Goal: Transaction & Acquisition: Purchase product/service

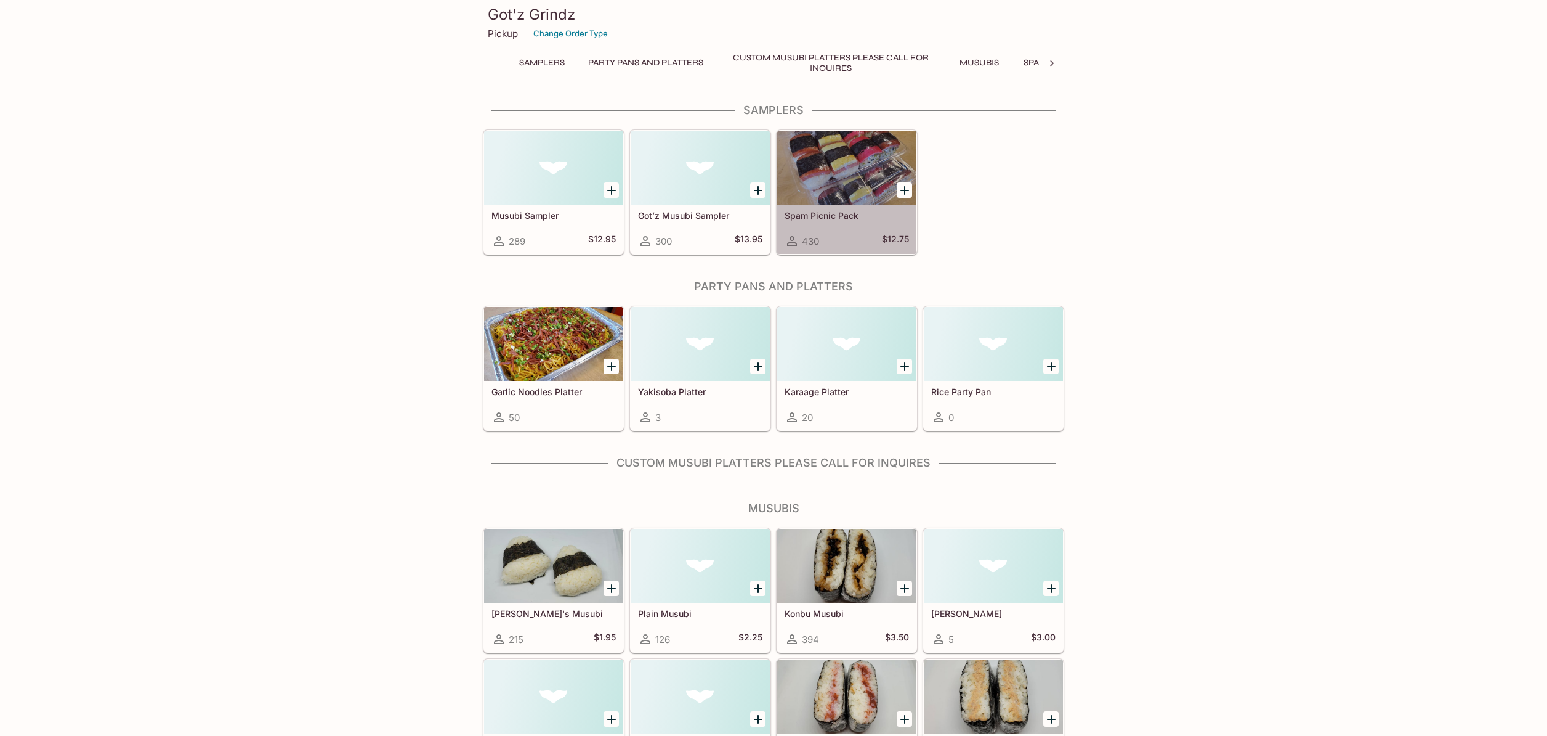
click at [874, 189] on div at bounding box center [846, 168] width 139 height 74
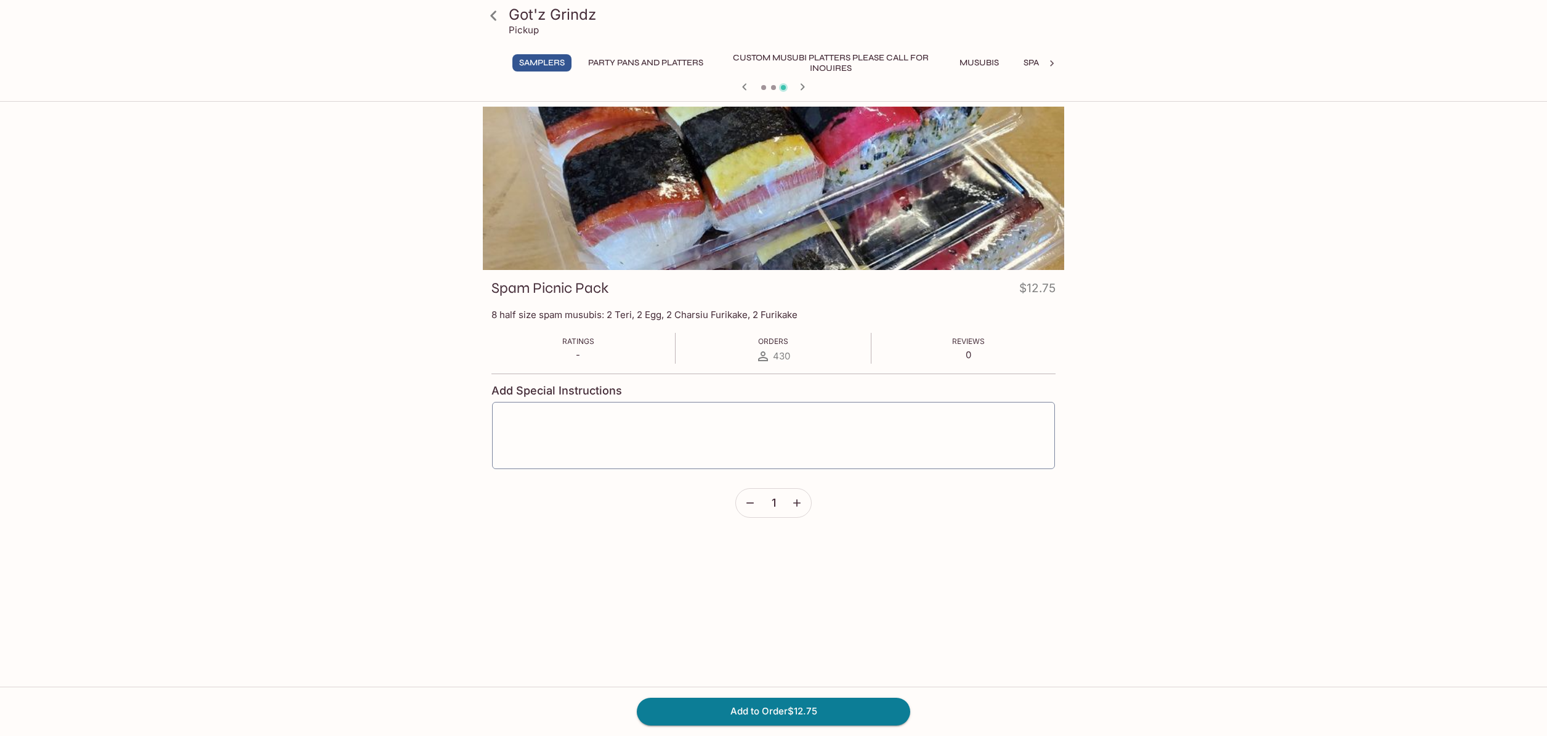
click at [798, 497] on icon "button" at bounding box center [797, 503] width 12 height 12
click at [793, 713] on button "Add to Order $25.50" at bounding box center [774, 710] width 274 height 27
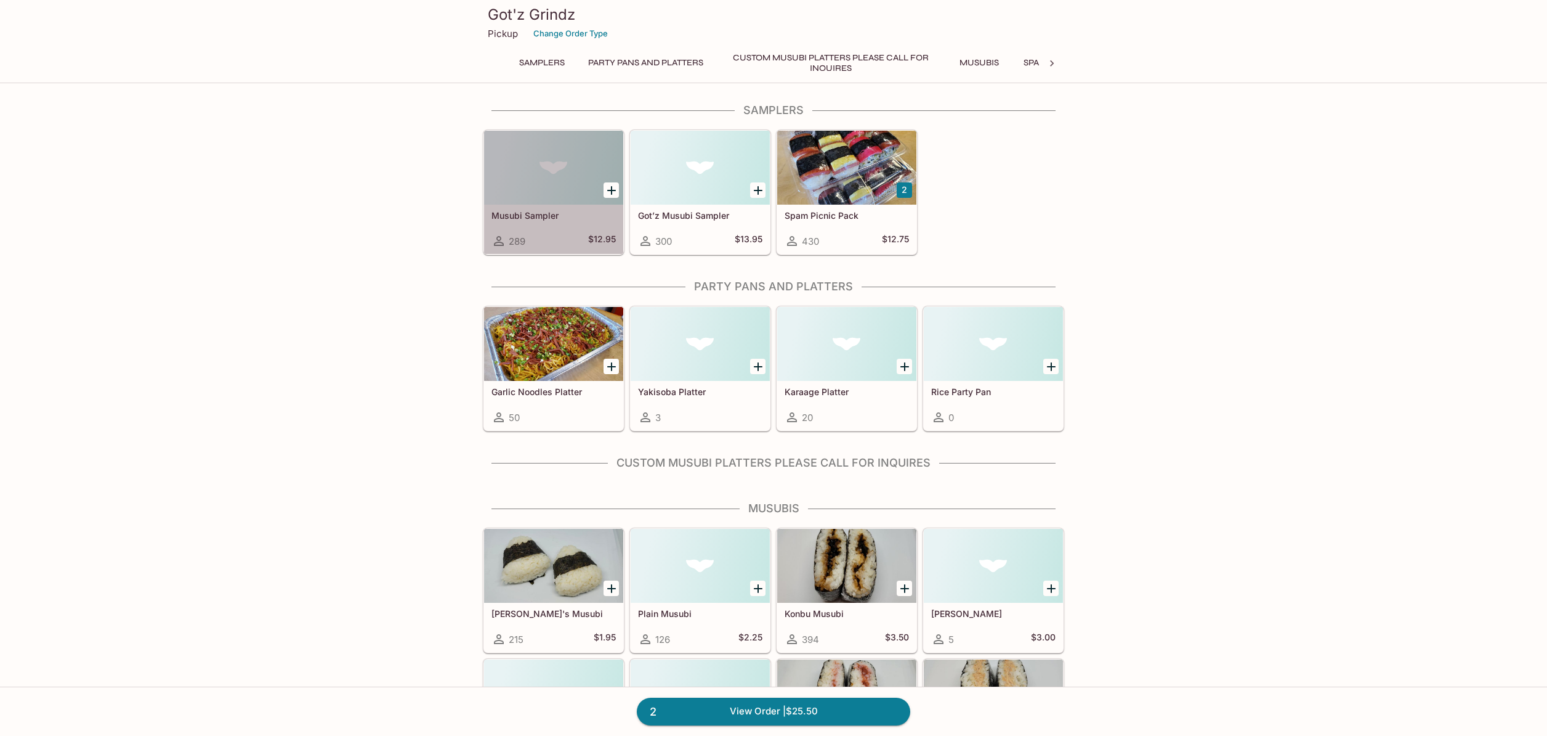
click at [575, 194] on div at bounding box center [553, 168] width 139 height 74
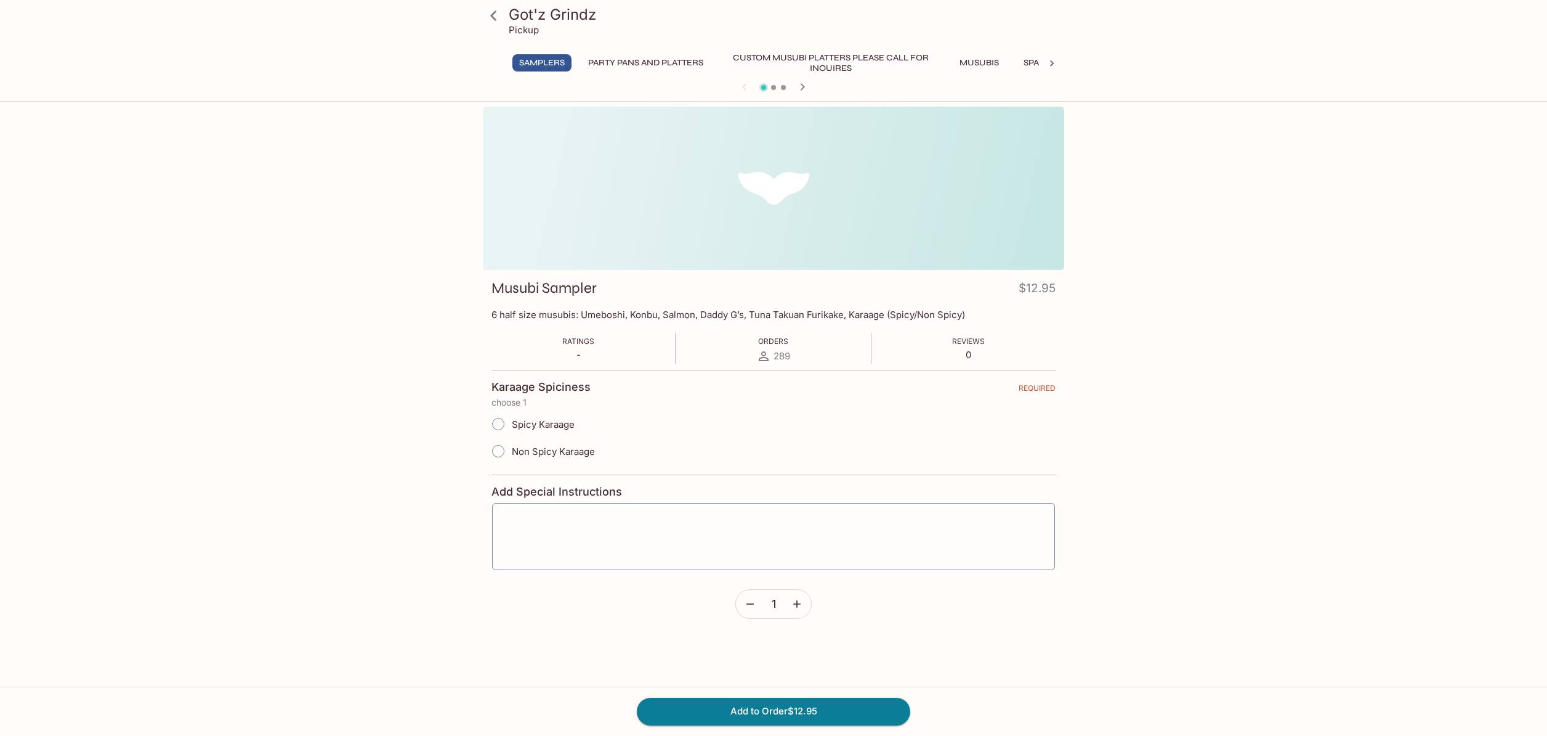
click at [533, 63] on button "Samplers" at bounding box center [542, 62] width 59 height 17
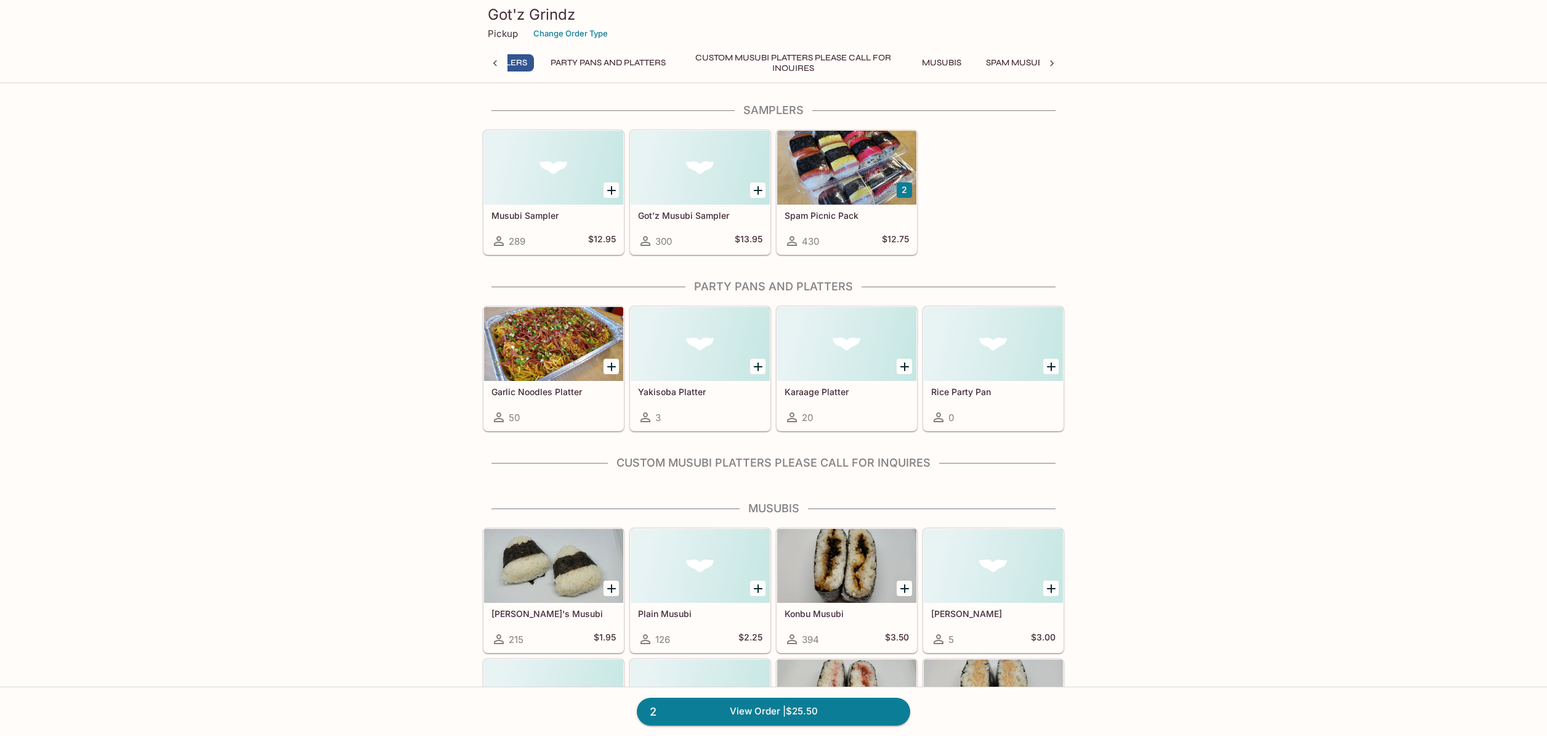
scroll to position [0, 5]
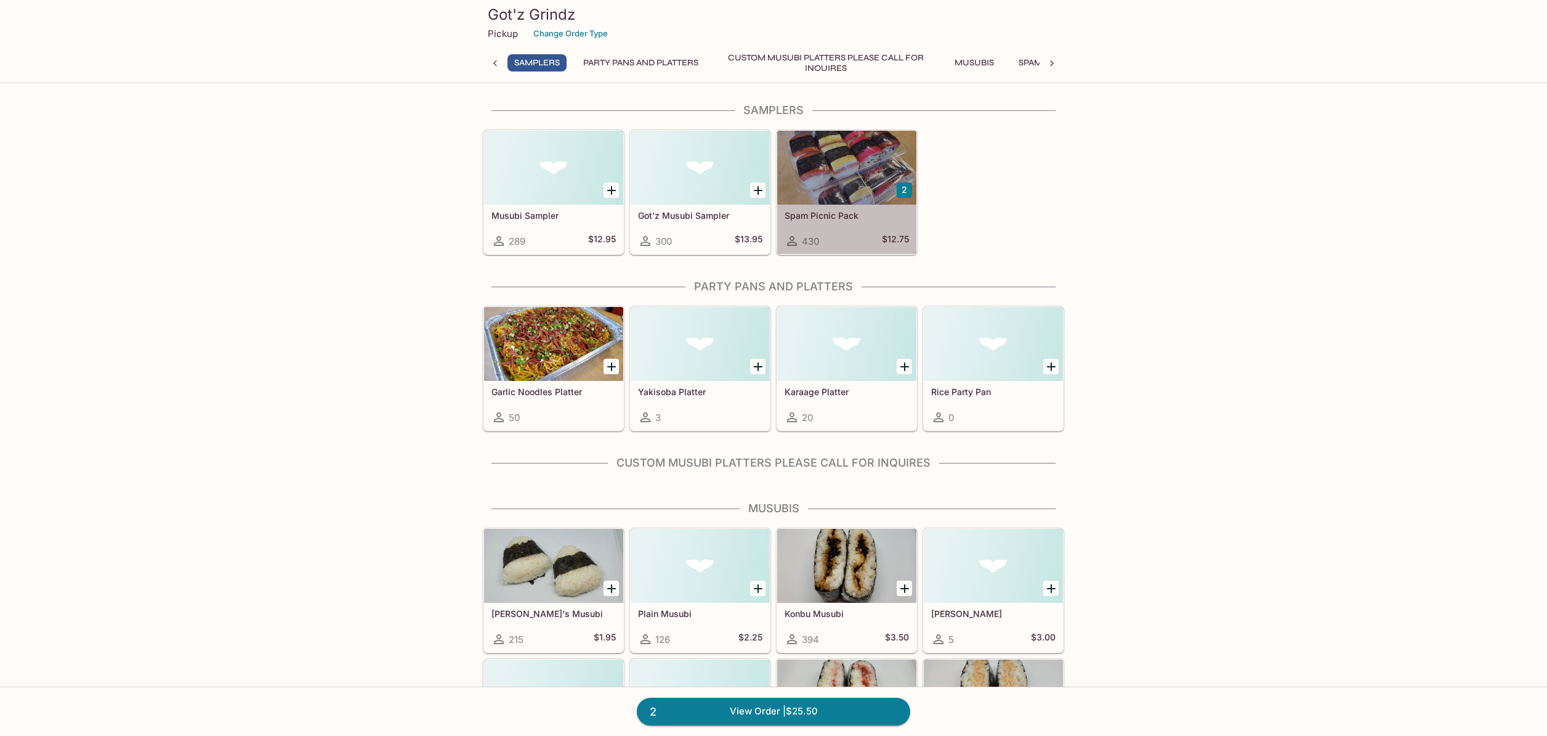
click at [818, 190] on div at bounding box center [846, 168] width 139 height 74
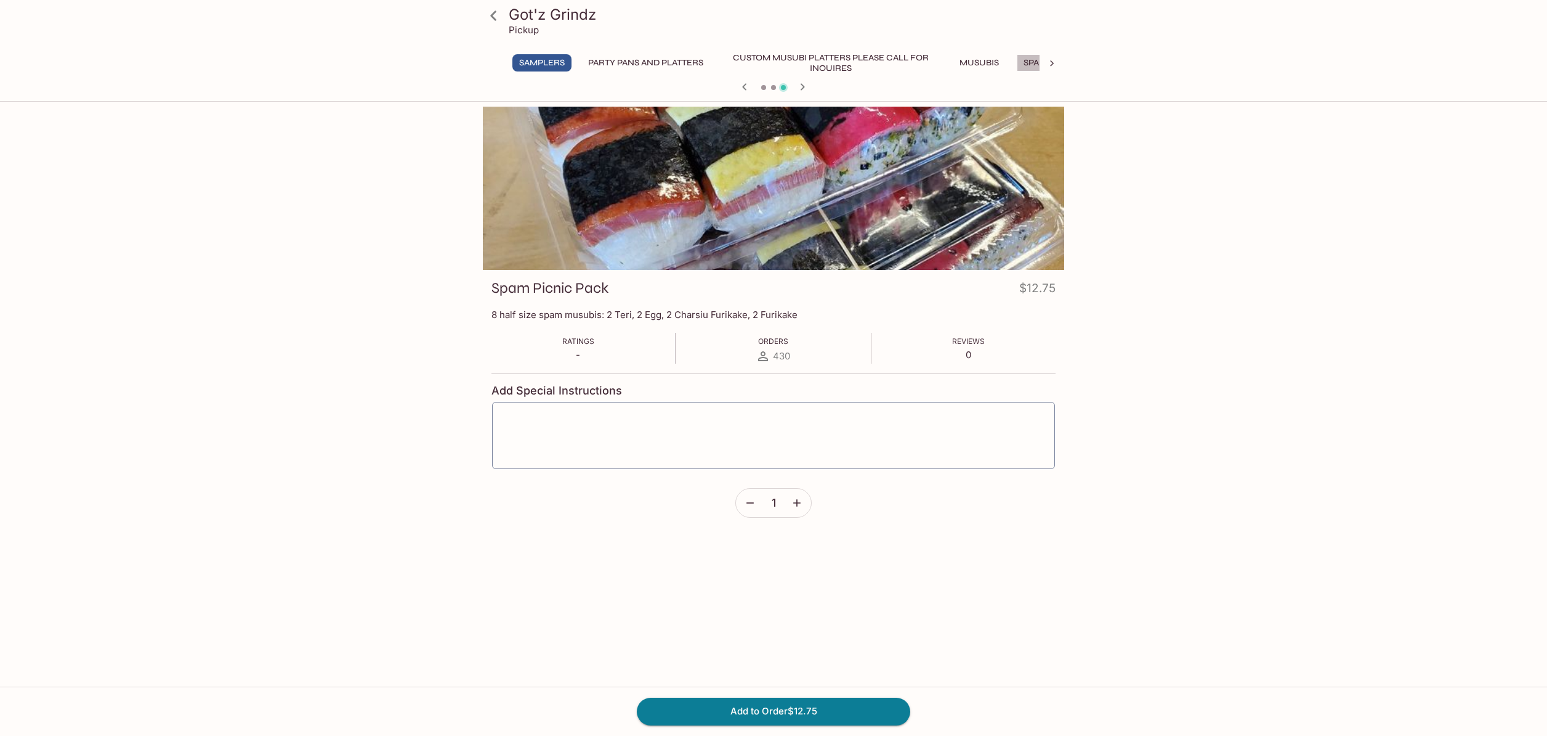
click at [1039, 66] on button "Spam Musubis" at bounding box center [1056, 62] width 78 height 17
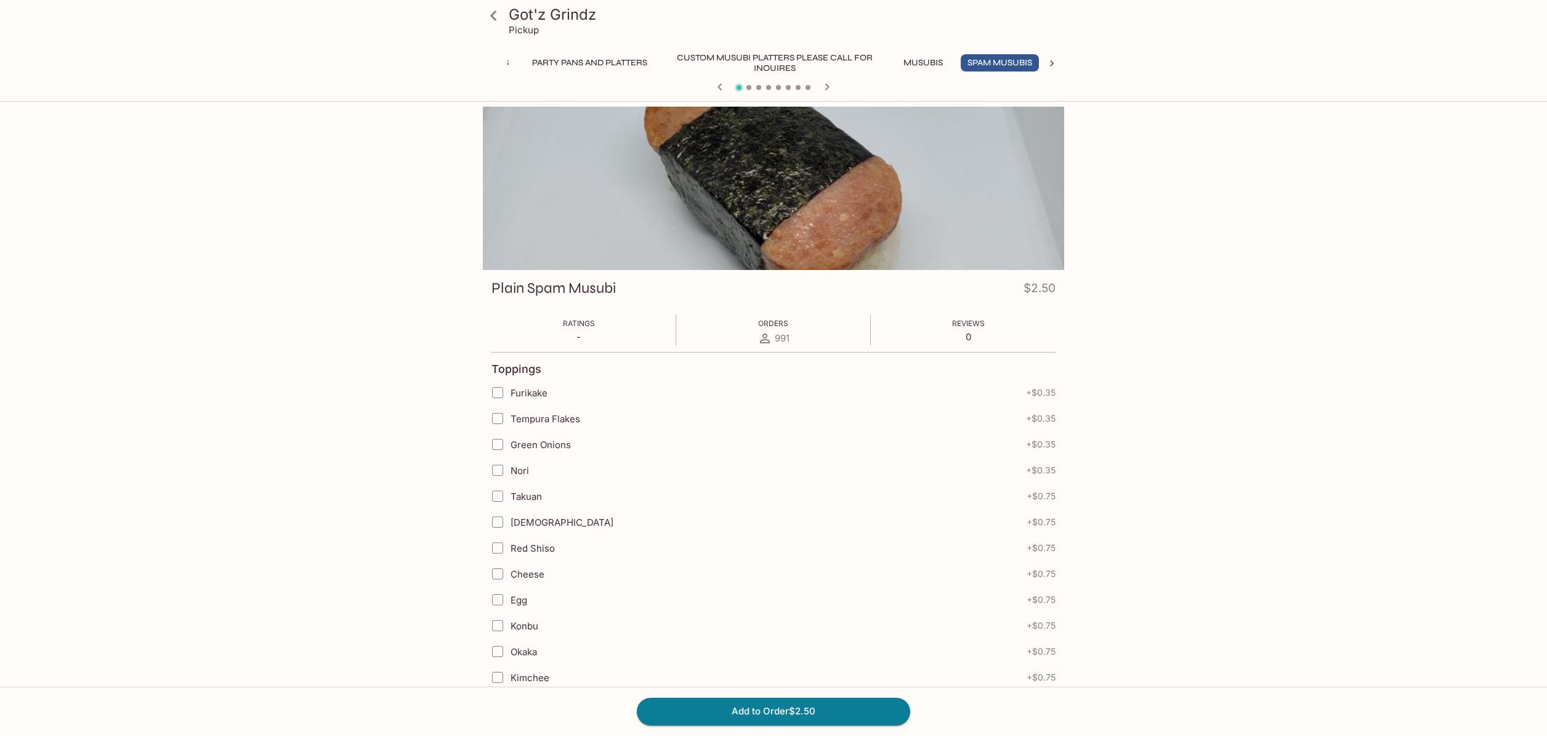
scroll to position [0, 60]
click at [925, 65] on button "Musubis" at bounding box center [918, 62] width 55 height 17
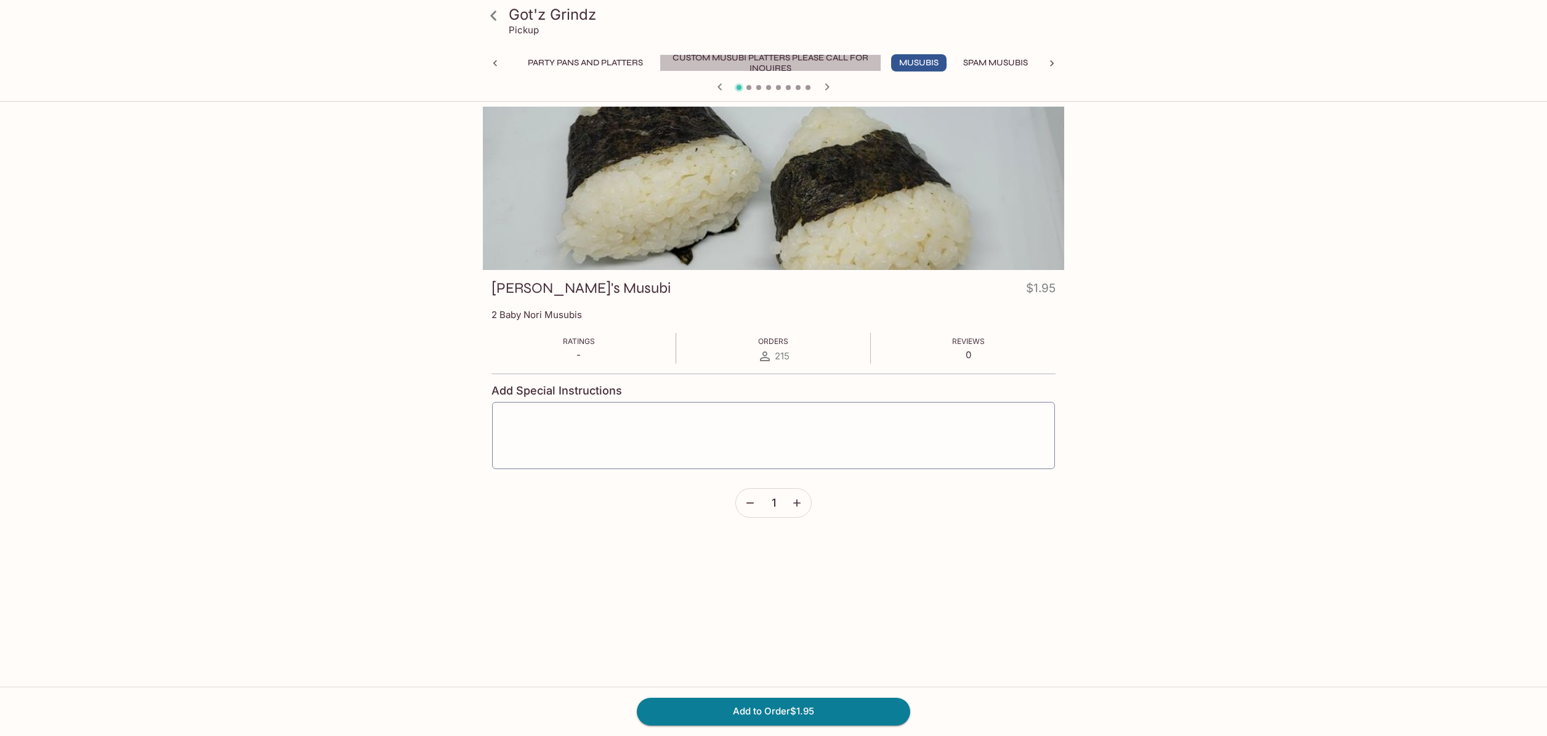
click at [808, 62] on button "Custom Musubi Platters PLEASE CALL FOR INQUIRES" at bounding box center [771, 62] width 222 height 17
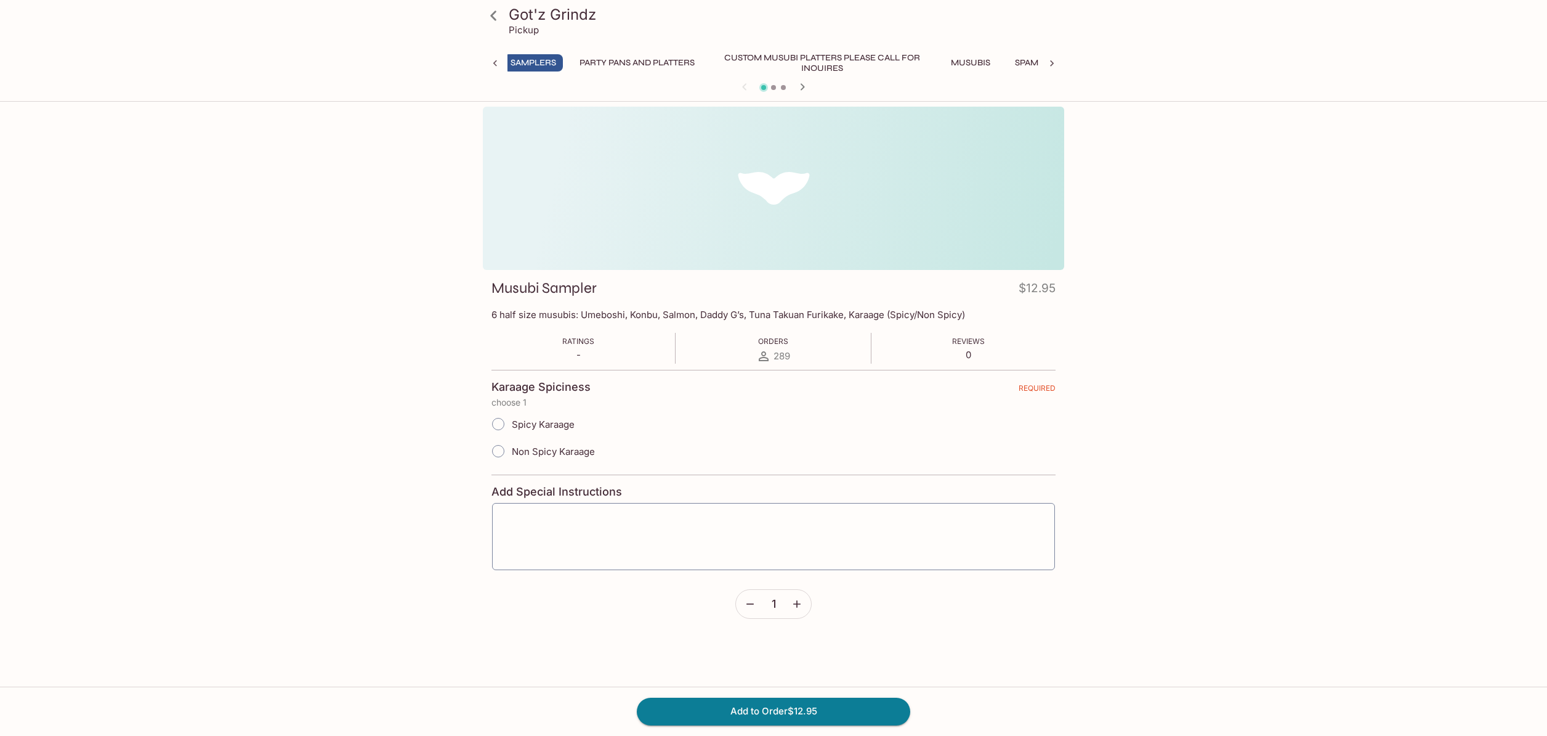
scroll to position [0, 5]
click at [662, 62] on button "Party Pans and Platters" at bounding box center [641, 62] width 129 height 17
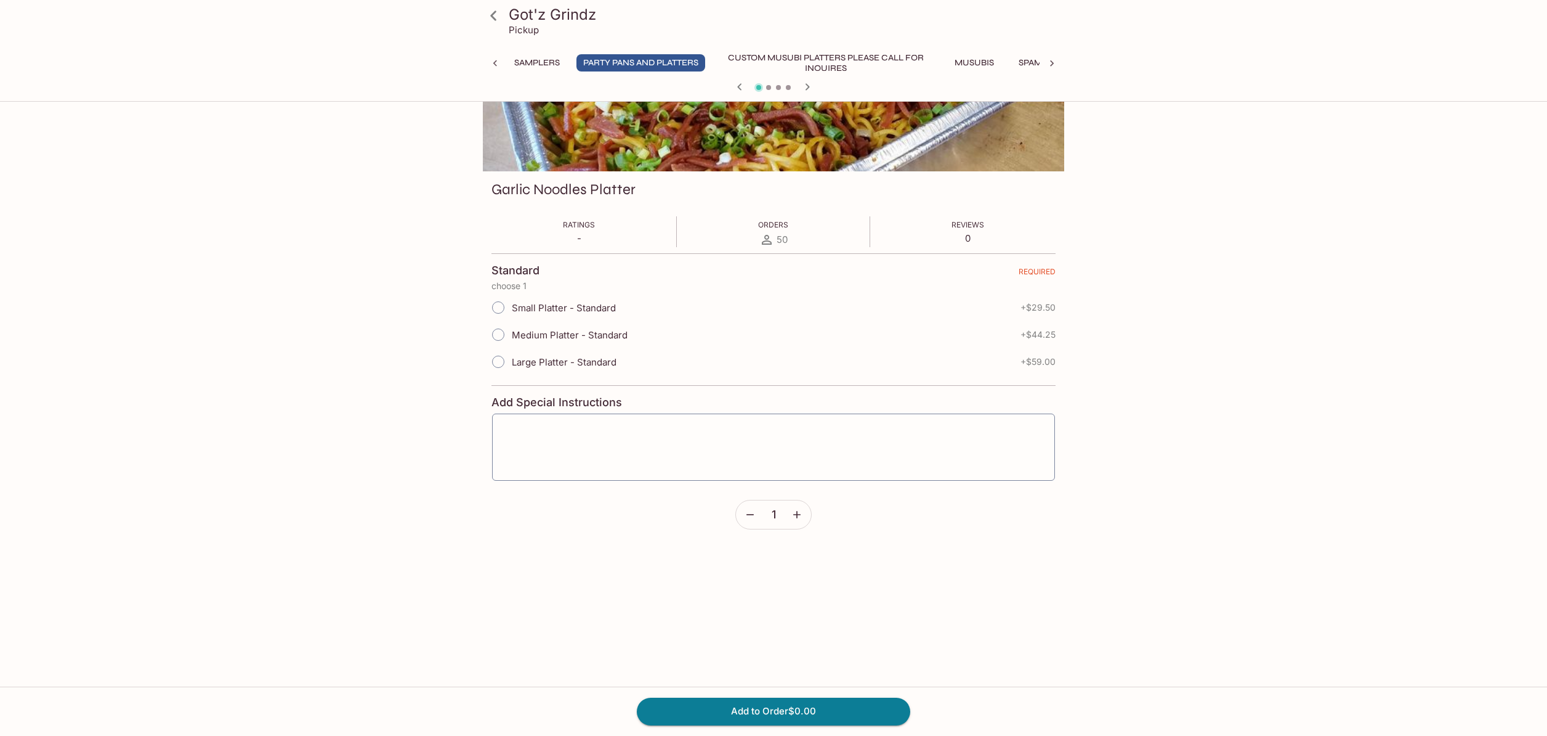
scroll to position [0, 0]
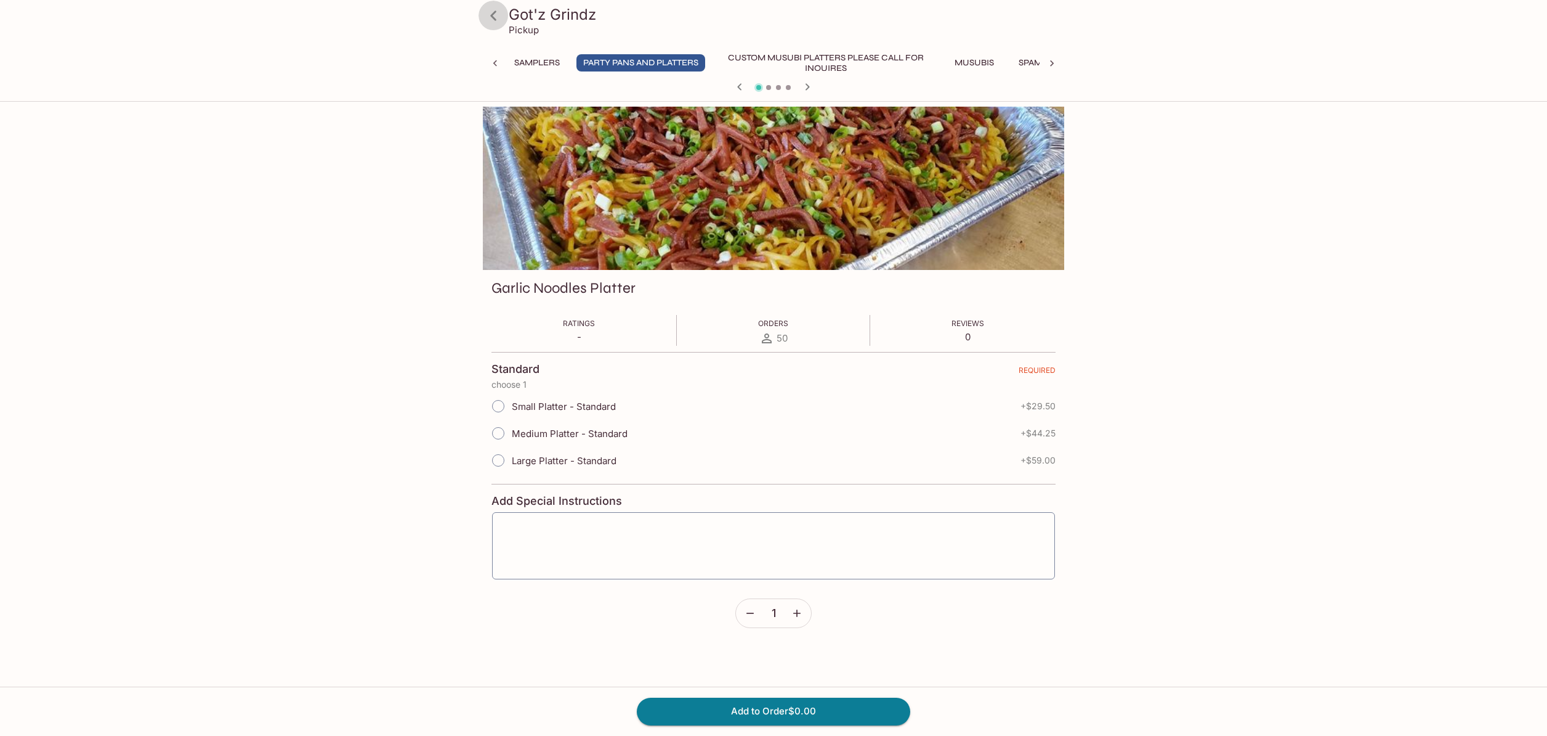
click at [496, 17] on icon at bounding box center [494, 16] width 22 height 22
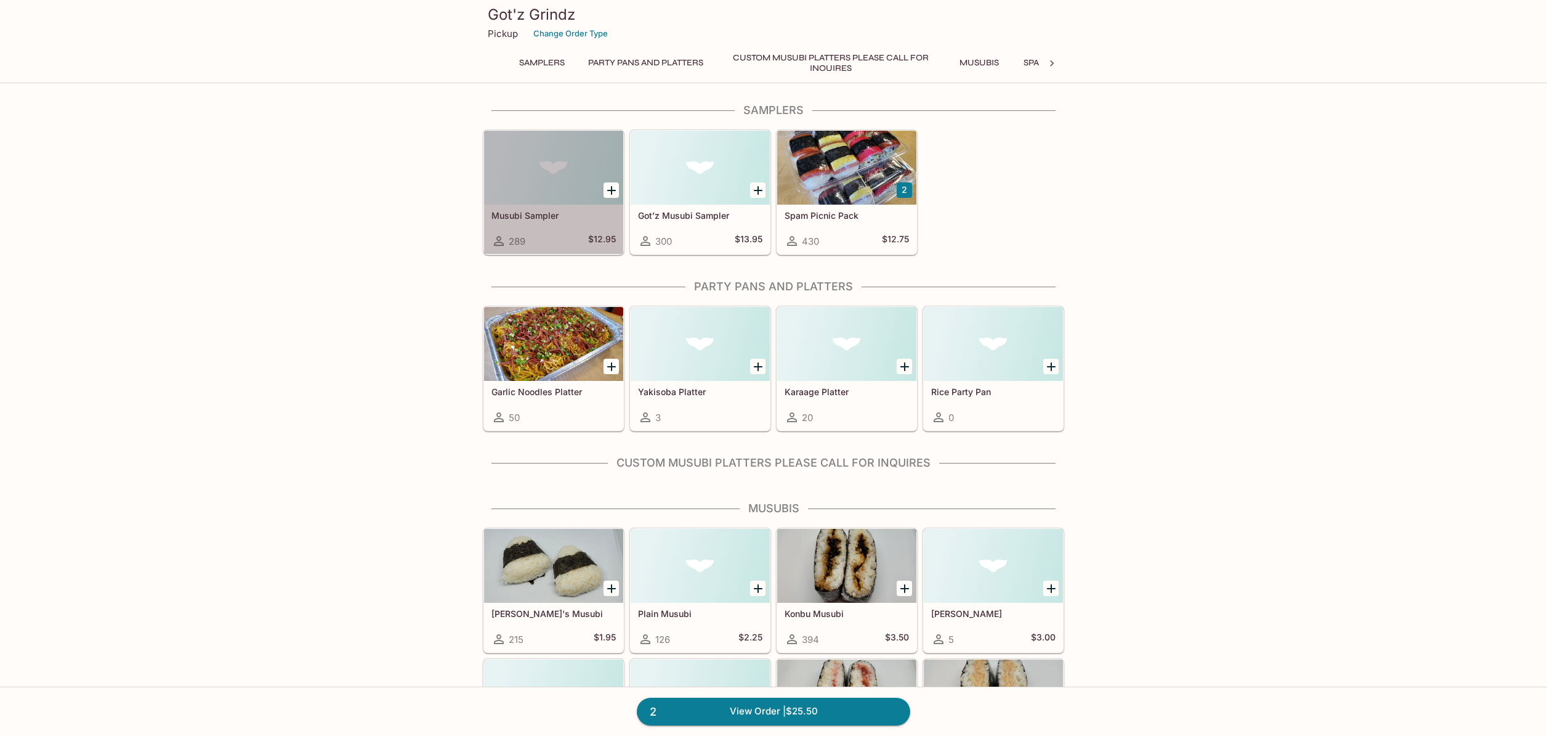
click at [582, 201] on div at bounding box center [553, 168] width 139 height 74
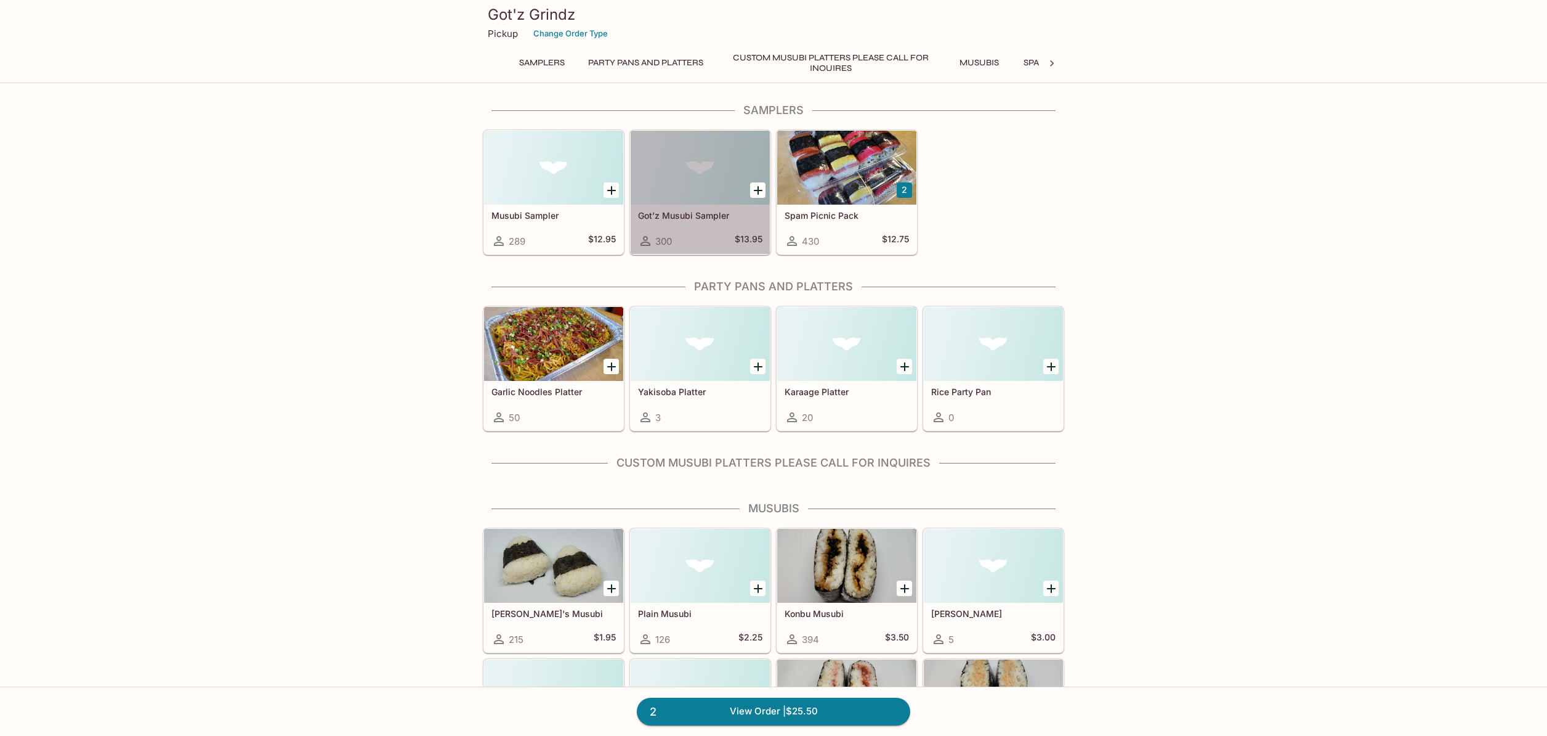
click at [693, 174] on div at bounding box center [700, 168] width 139 height 74
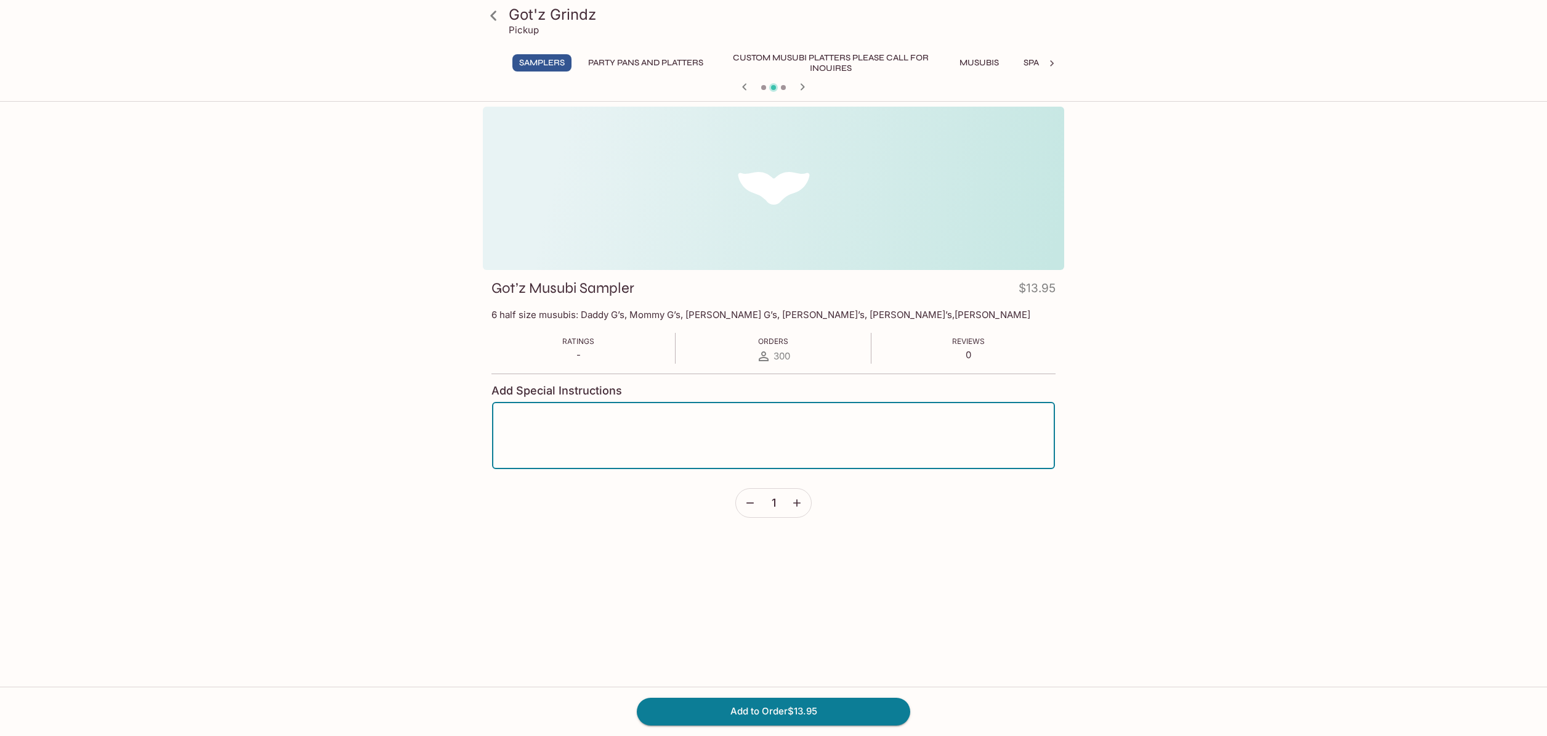
click at [549, 416] on textarea at bounding box center [774, 435] width 546 height 47
type textarea "D"
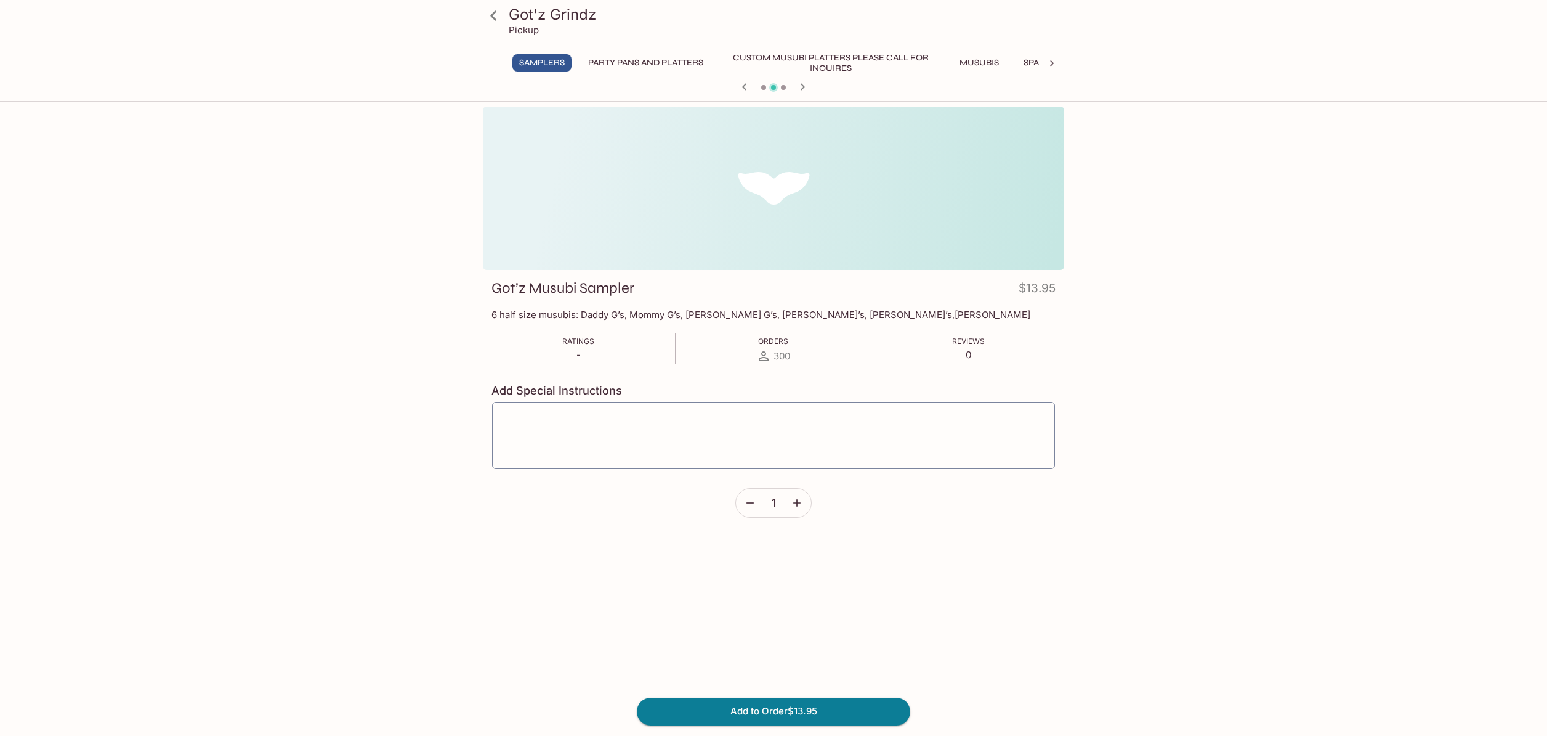
click at [750, 499] on icon "button" at bounding box center [750, 503] width 12 height 12
click at [745, 501] on icon "button" at bounding box center [750, 503] width 12 height 12
click at [548, 65] on button "Samplers" at bounding box center [542, 62] width 59 height 17
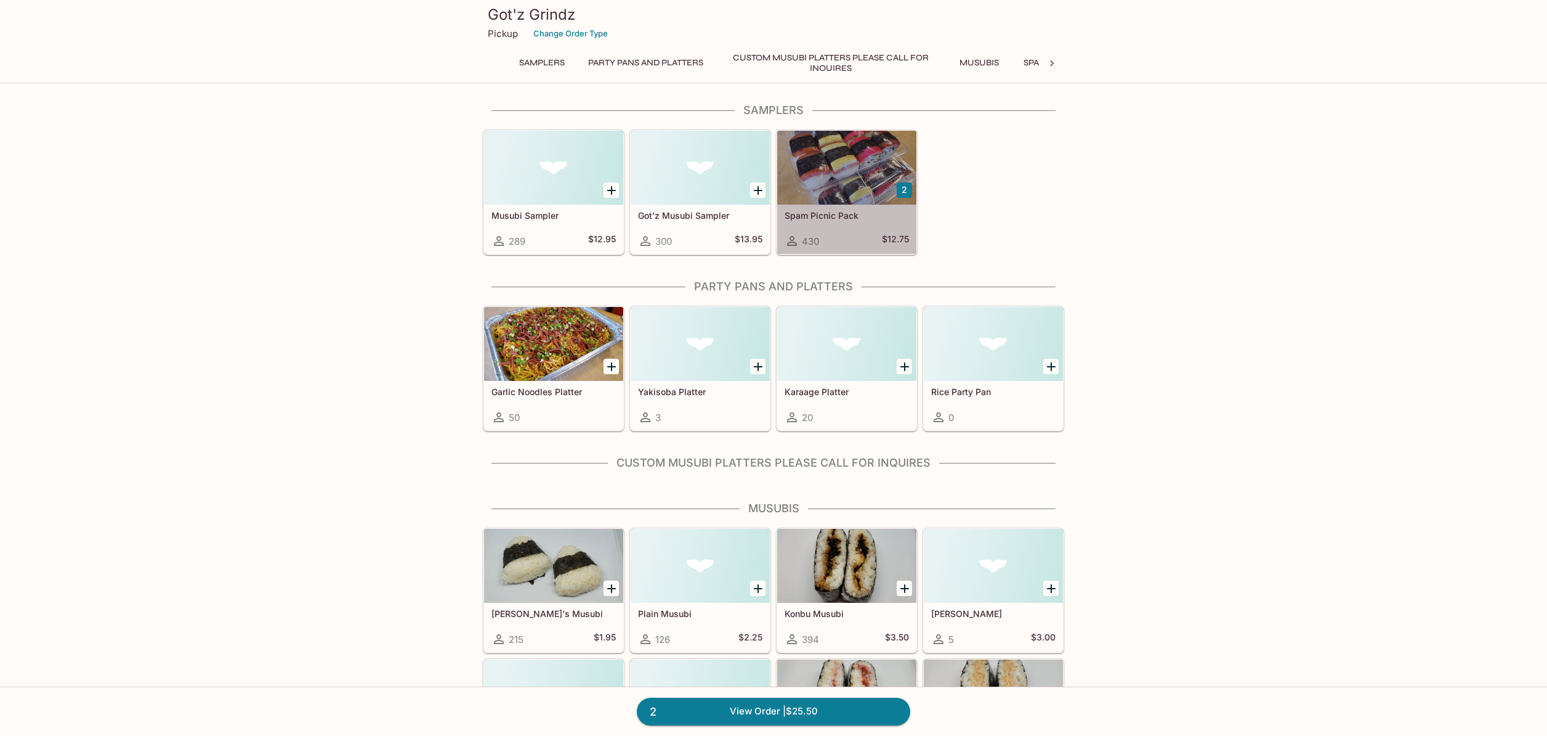
click at [879, 214] on h5 "Spam Picnic Pack" at bounding box center [847, 215] width 124 height 10
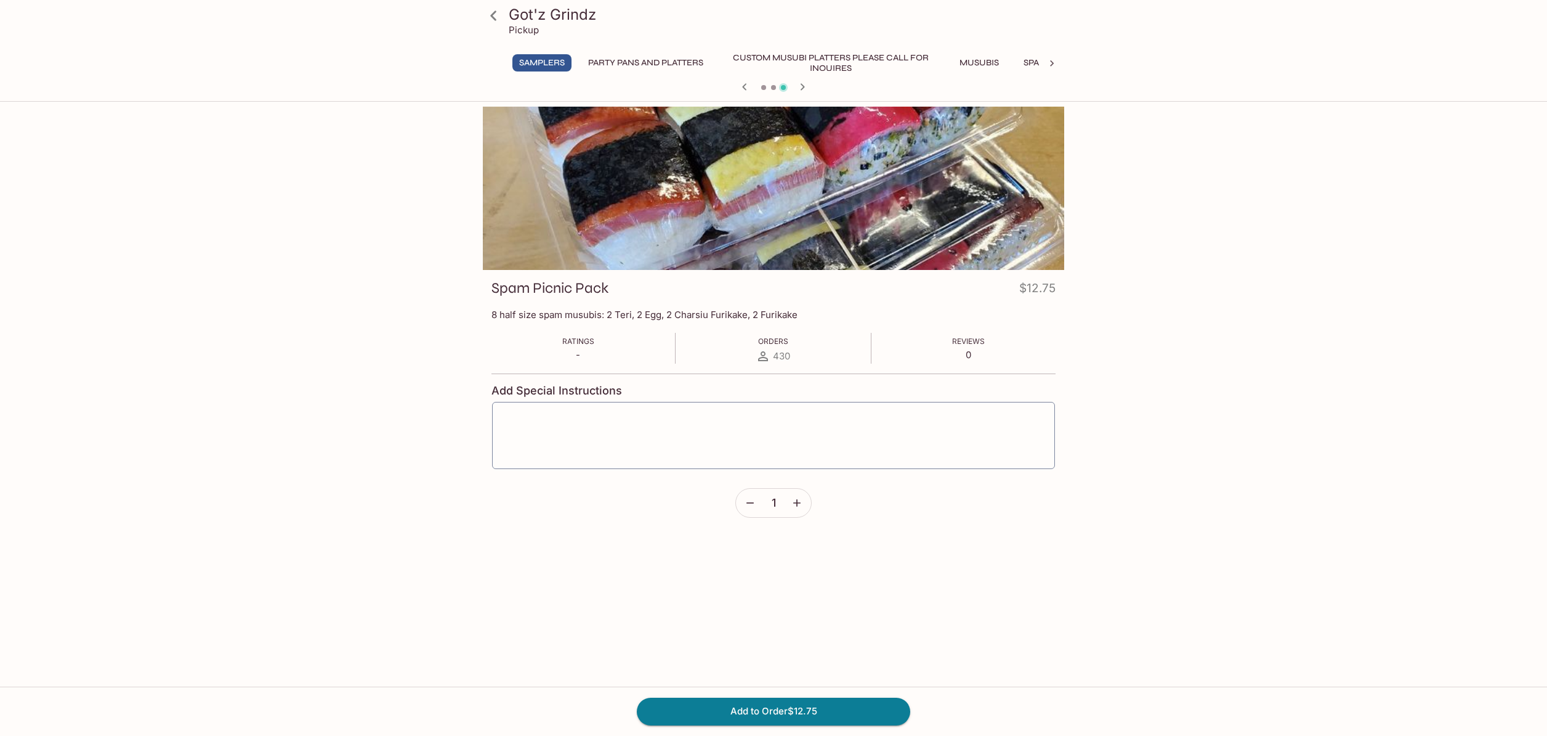
click at [793, 499] on icon "button" at bounding box center [797, 503] width 12 height 12
click at [774, 707] on button "Add to Order $25.50" at bounding box center [774, 710] width 274 height 27
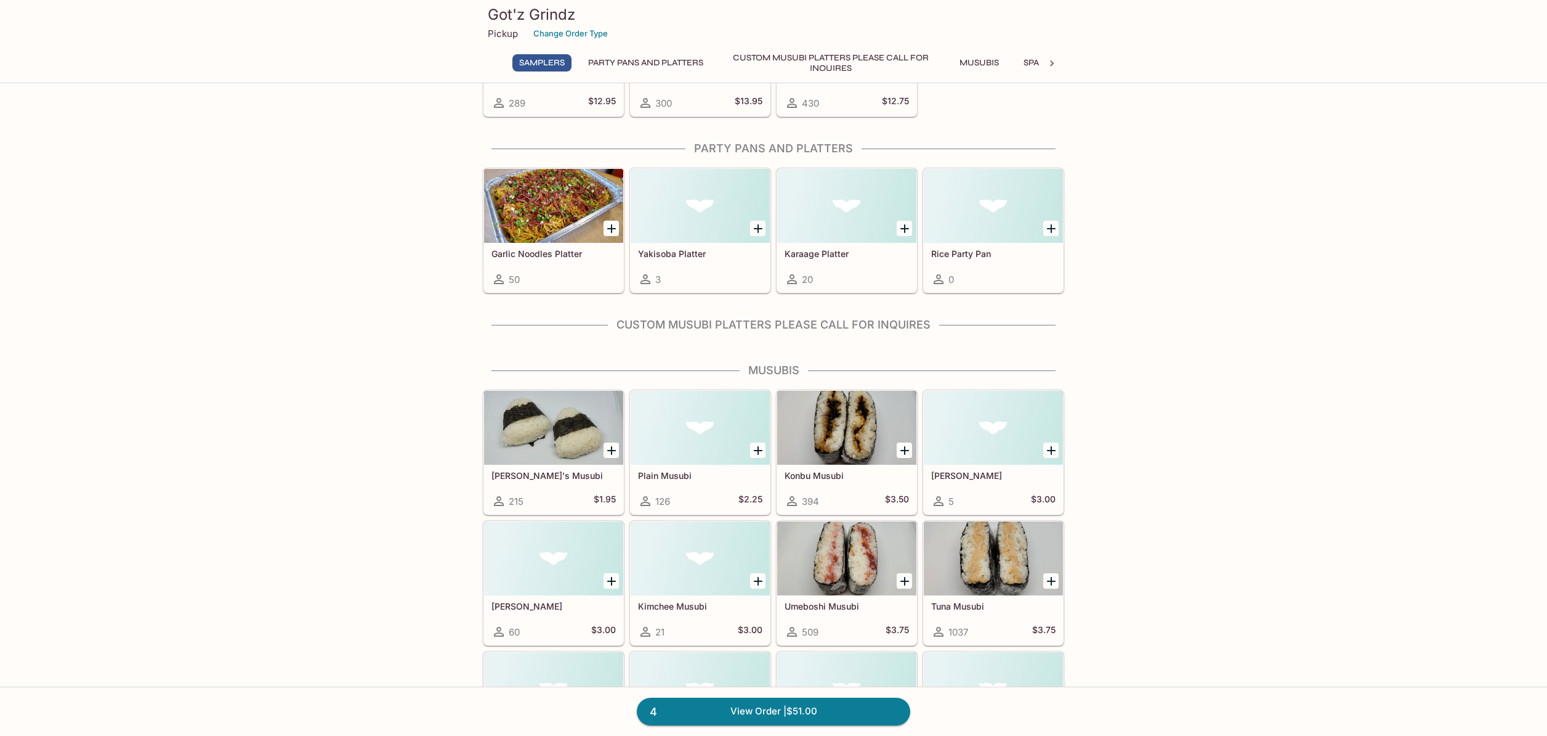
scroll to position [729, 0]
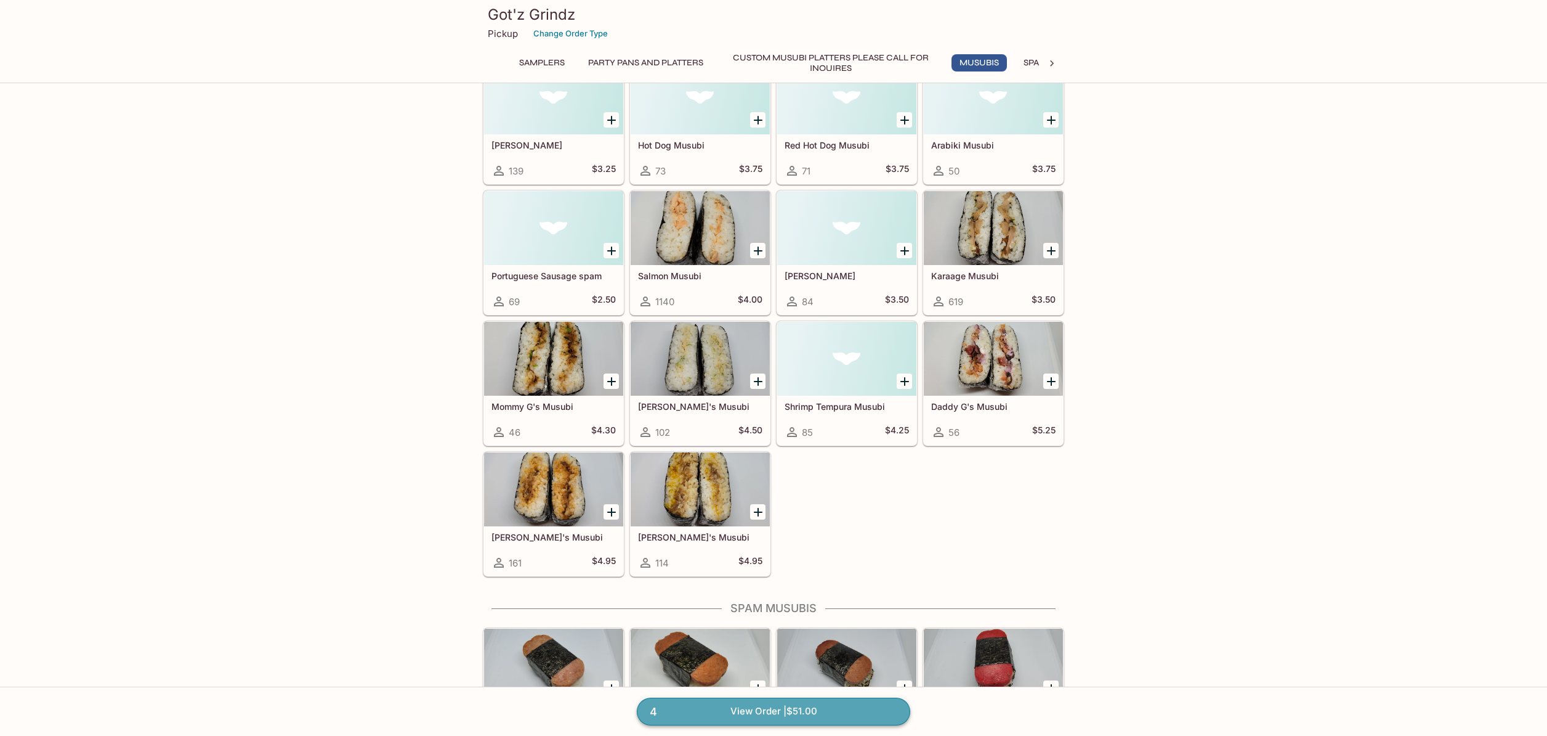
click at [673, 708] on link "4 View Order | $51.00" at bounding box center [774, 710] width 274 height 27
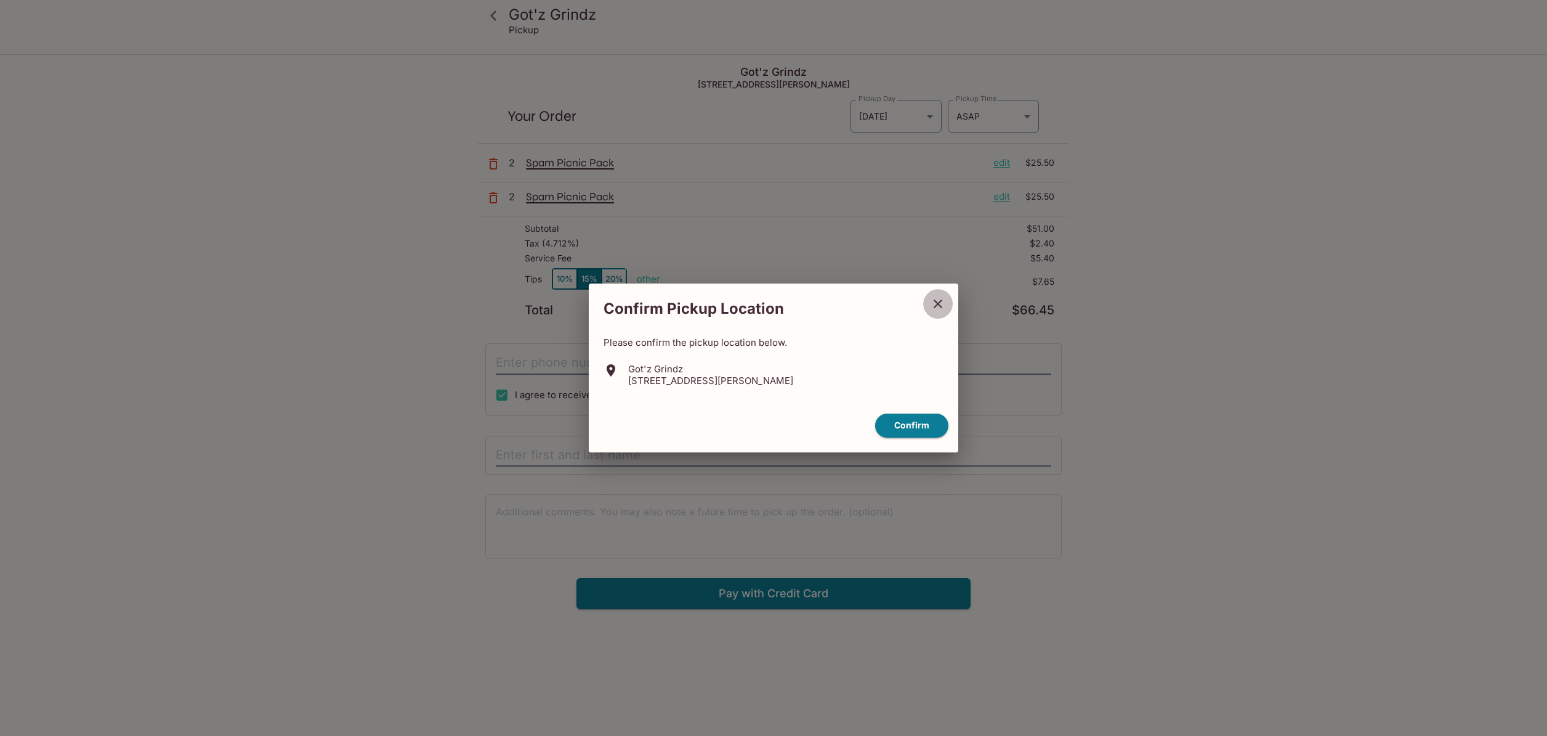
click at [943, 302] on icon "close" at bounding box center [938, 303] width 15 height 15
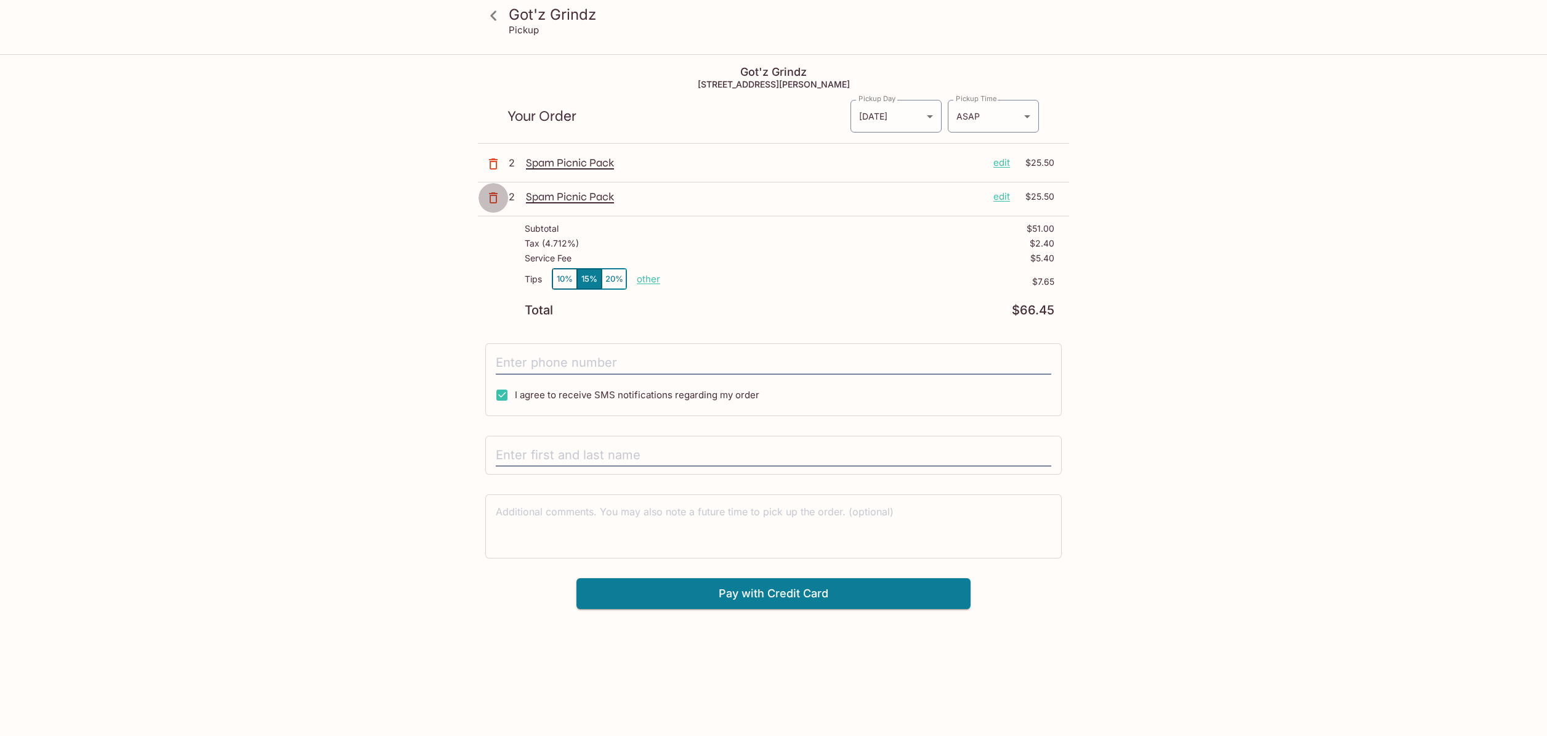
click at [495, 197] on icon "button" at bounding box center [493, 197] width 15 height 15
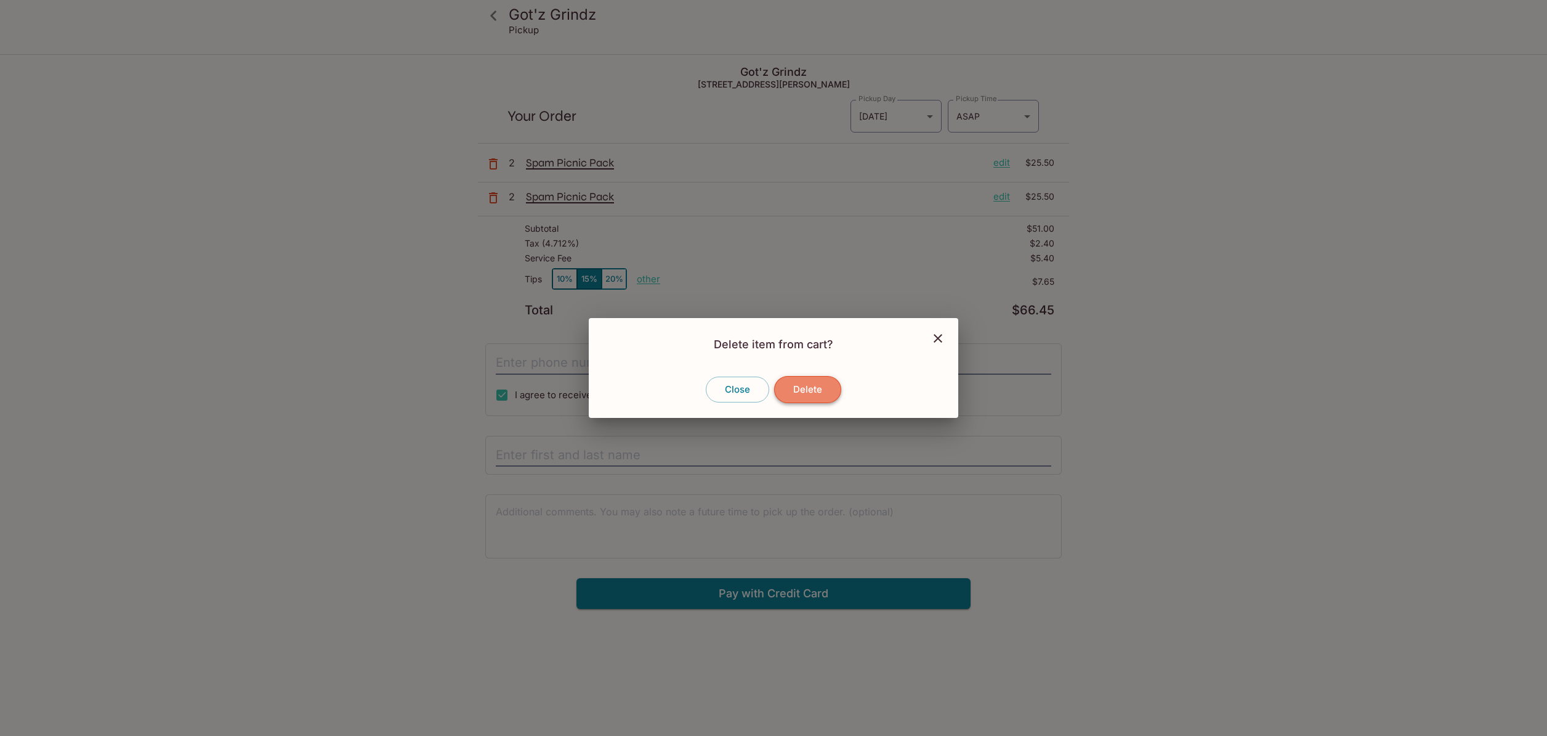
click at [809, 387] on button "Delete" at bounding box center [807, 389] width 67 height 27
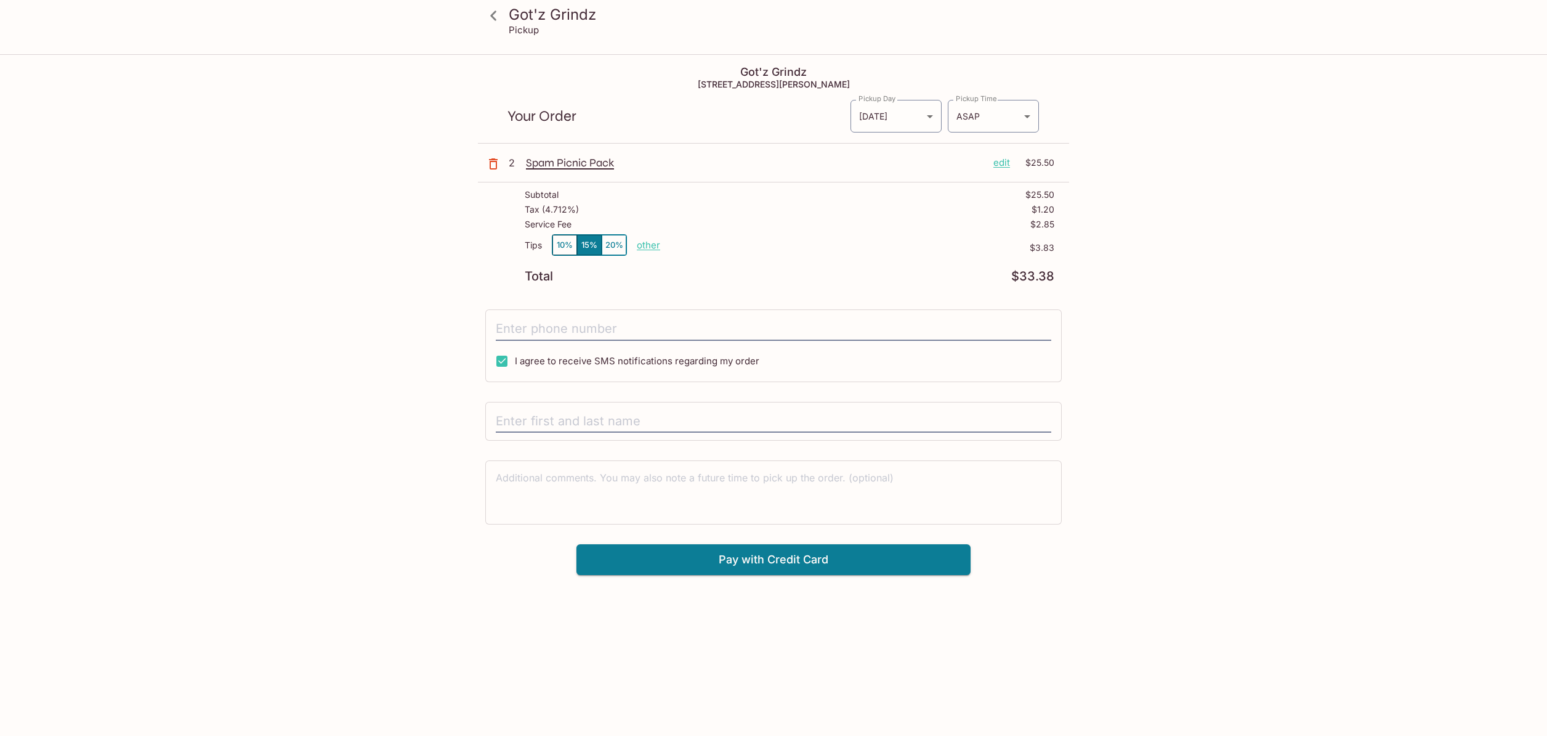
click at [564, 237] on button "10%" at bounding box center [565, 245] width 25 height 20
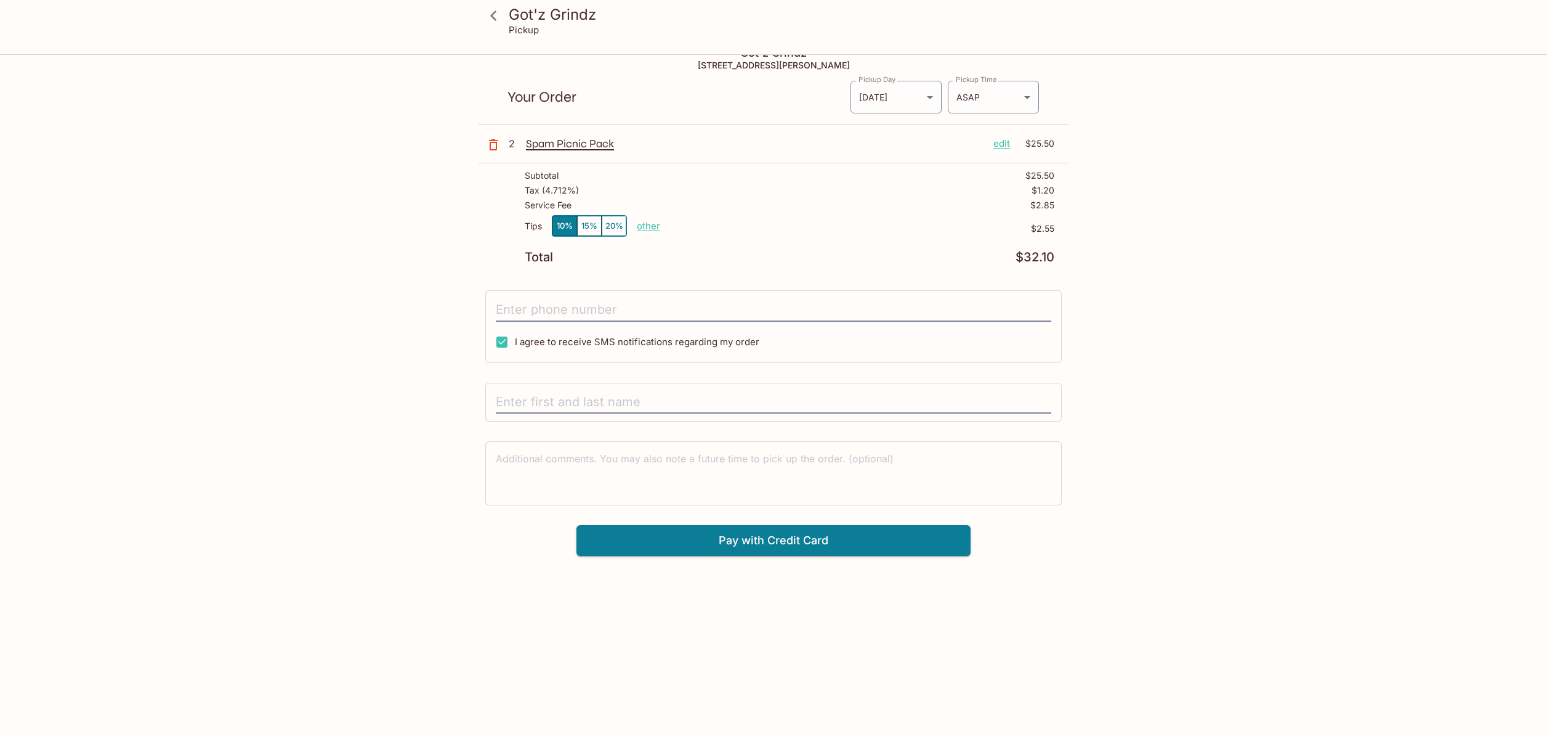
scroll to position [55, 0]
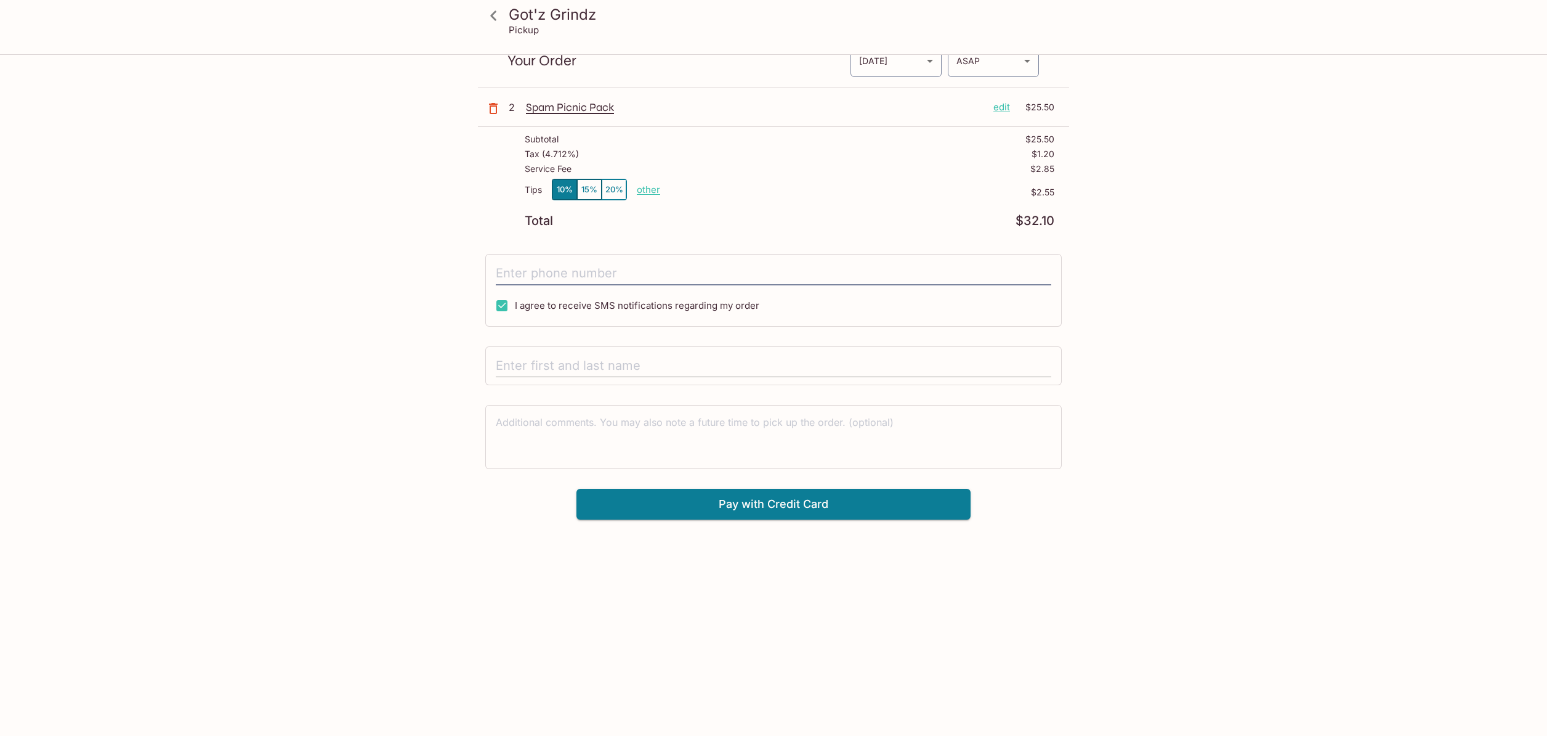
click at [569, 365] on input "text" at bounding box center [774, 365] width 556 height 23
type input "B"
type input "Becky Suzuki"
click at [493, 267] on div "I agree to receive SMS notifications regarding my order" at bounding box center [773, 290] width 577 height 73
click at [522, 266] on input "tel" at bounding box center [774, 273] width 556 height 23
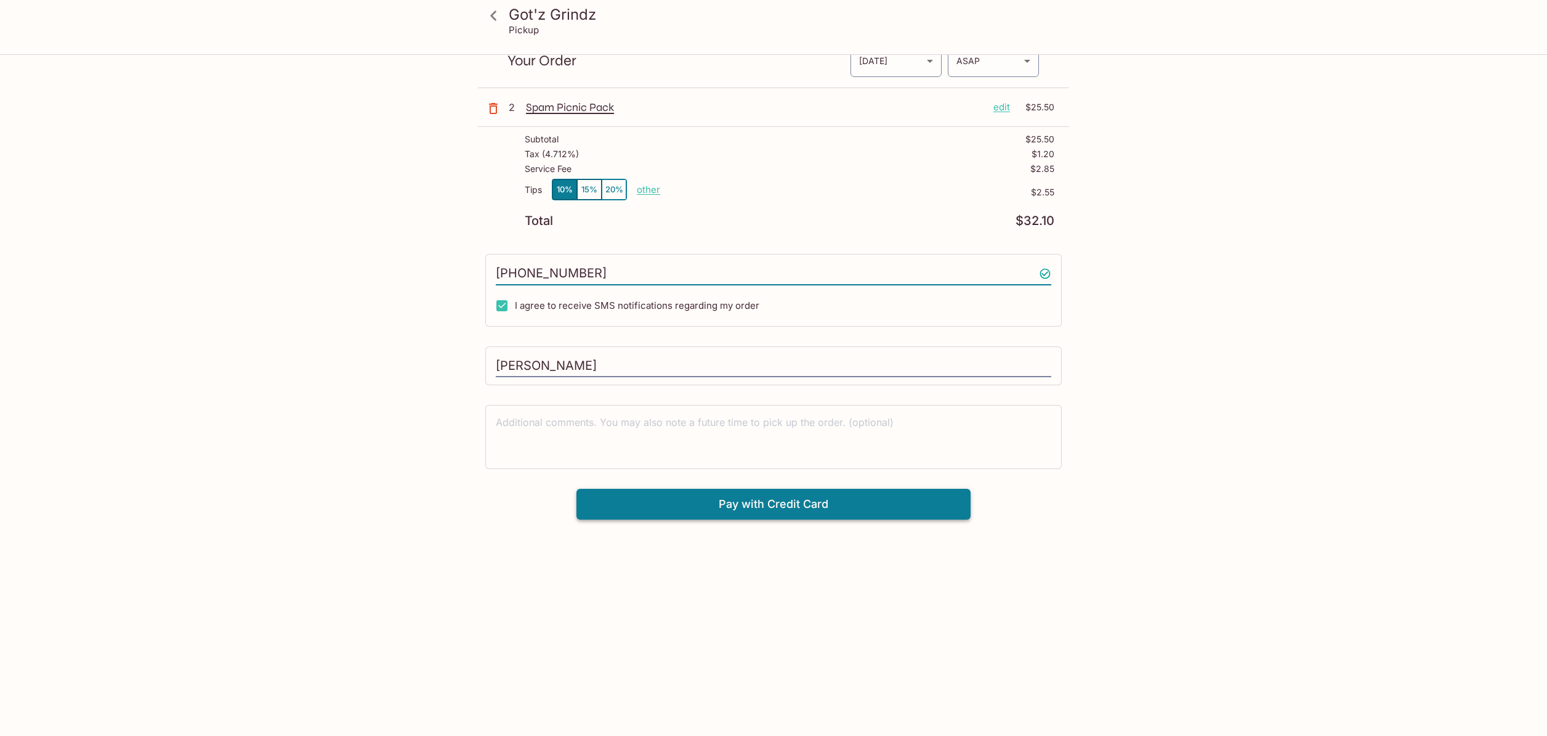
type input "(808) 387-9748"
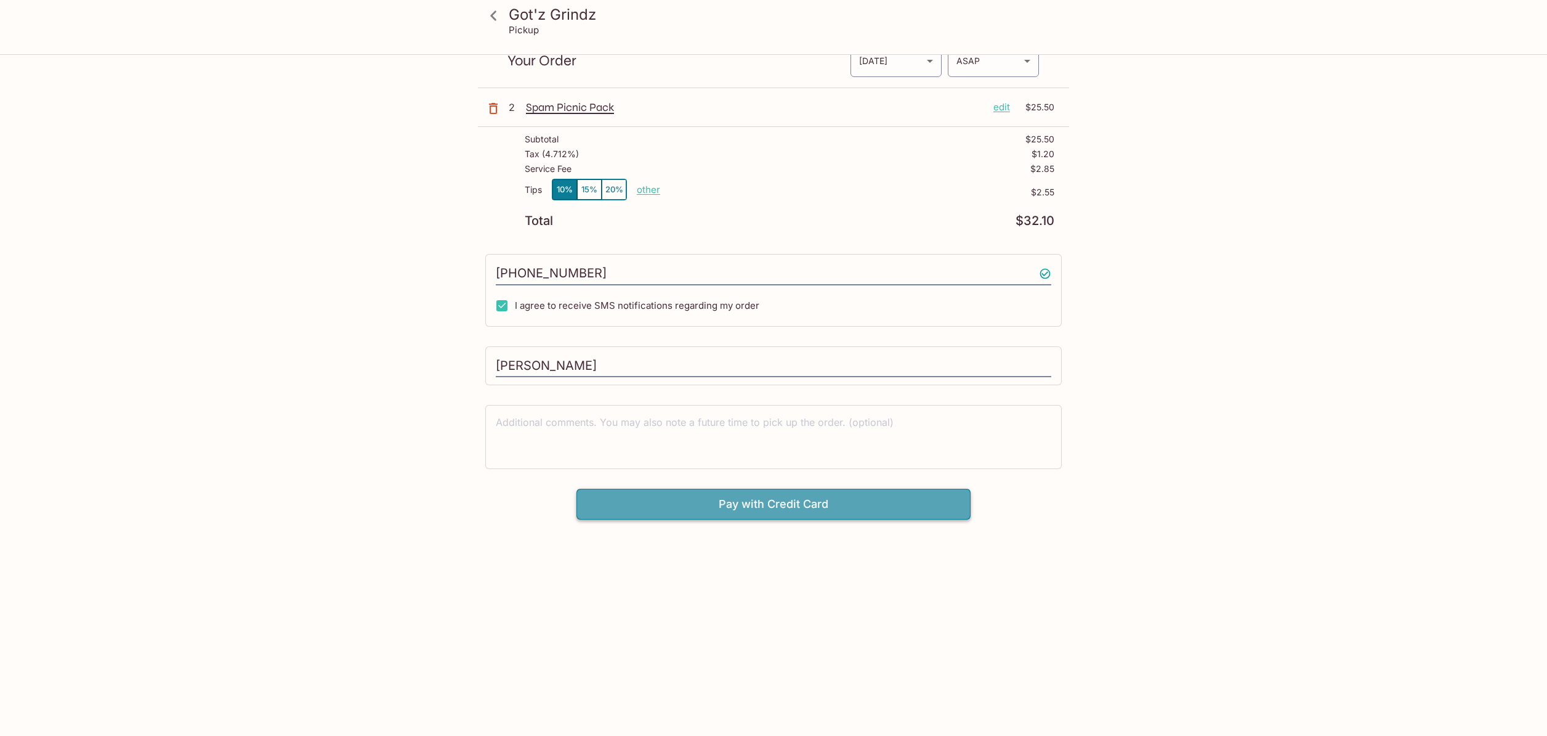
click at [798, 505] on button "Pay with Credit Card" at bounding box center [774, 504] width 394 height 31
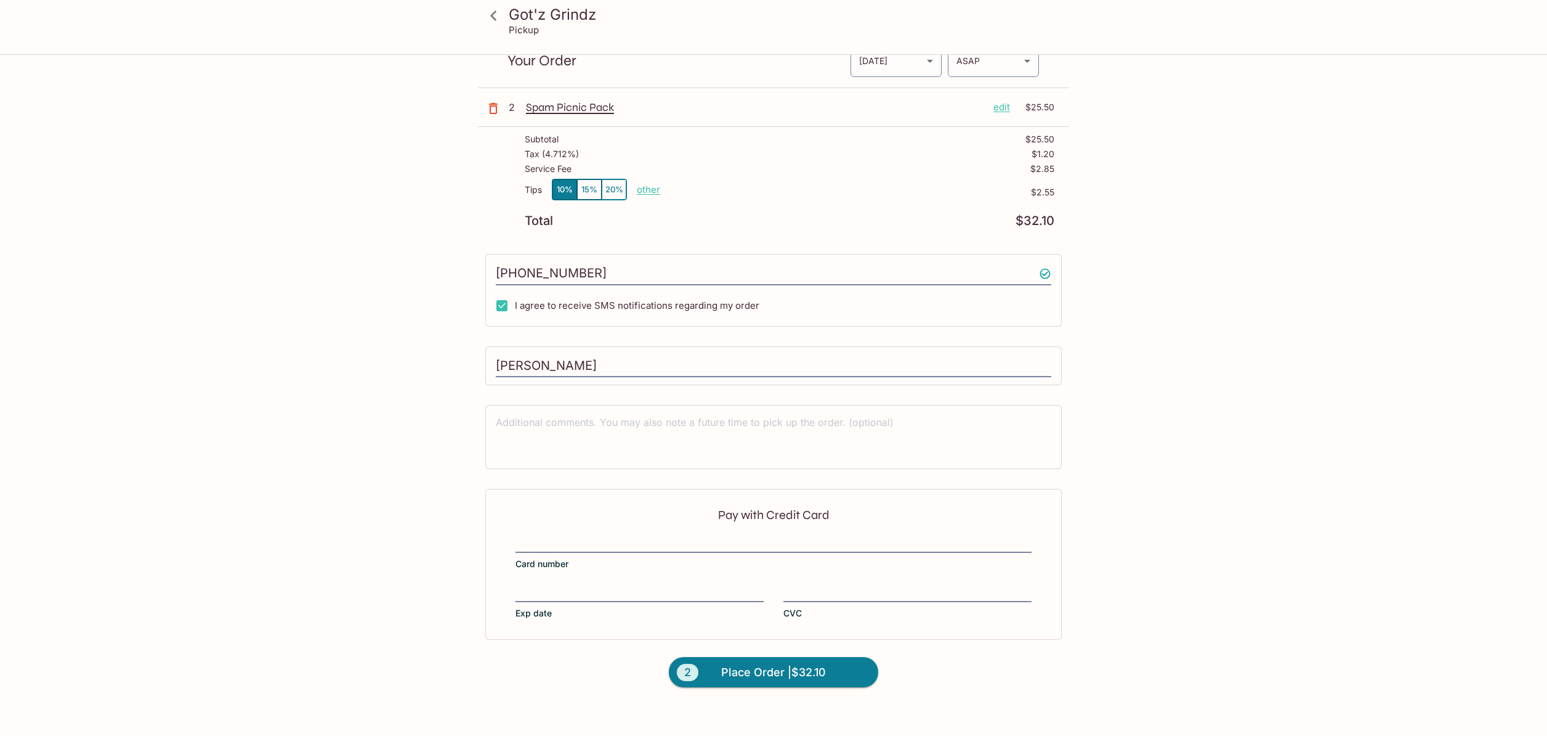
click at [662, 574] on div "Pay with Credit Card Card number Exp date CVC" at bounding box center [773, 564] width 577 height 150
click at [744, 682] on button "2 Place Order | $32.10" at bounding box center [773, 672] width 209 height 31
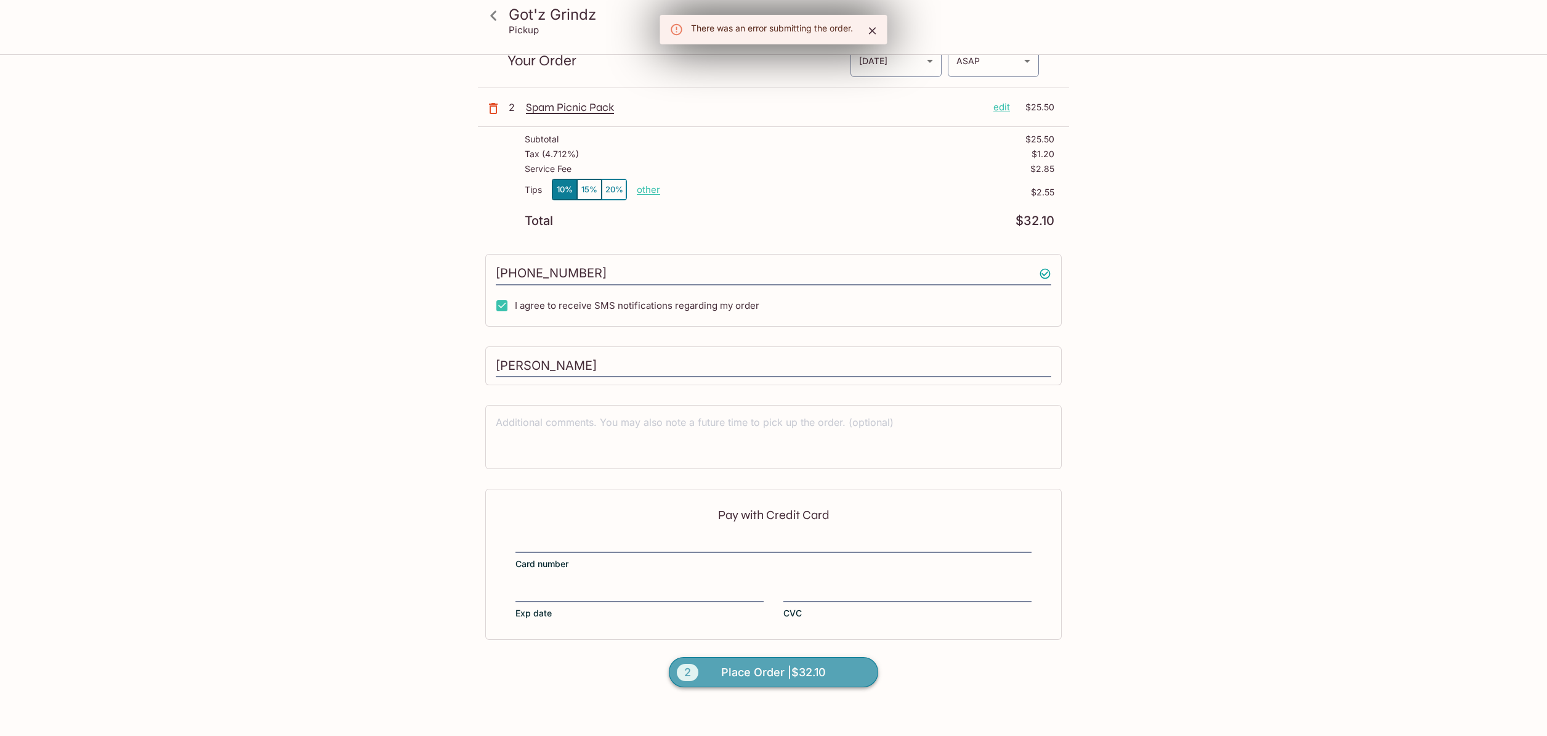
click at [772, 663] on span "Place Order | $32.10" at bounding box center [773, 672] width 105 height 20
